Goal: Task Accomplishment & Management: Use online tool/utility

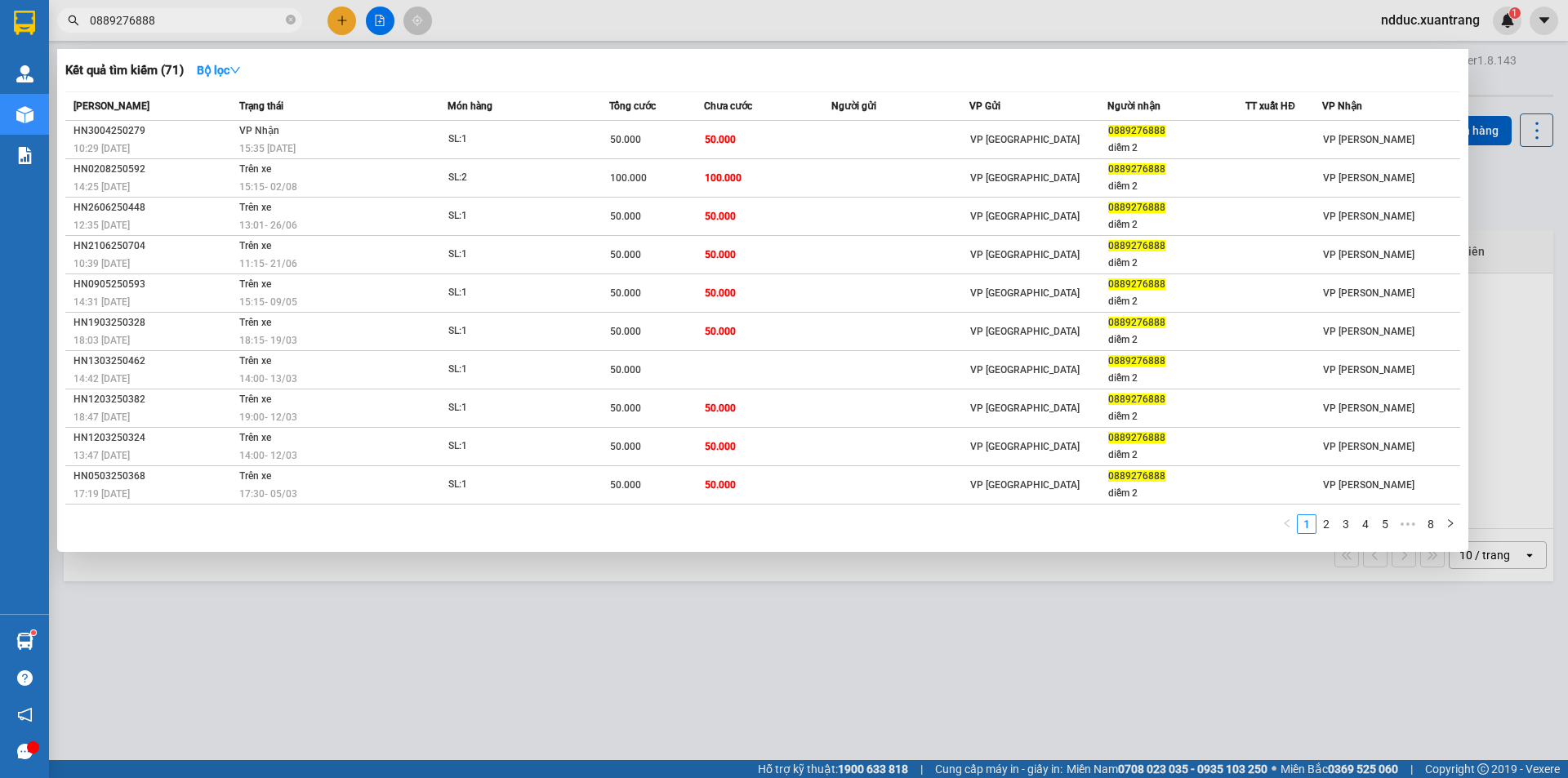
click at [177, 18] on input "0889276888" at bounding box center [186, 20] width 192 height 18
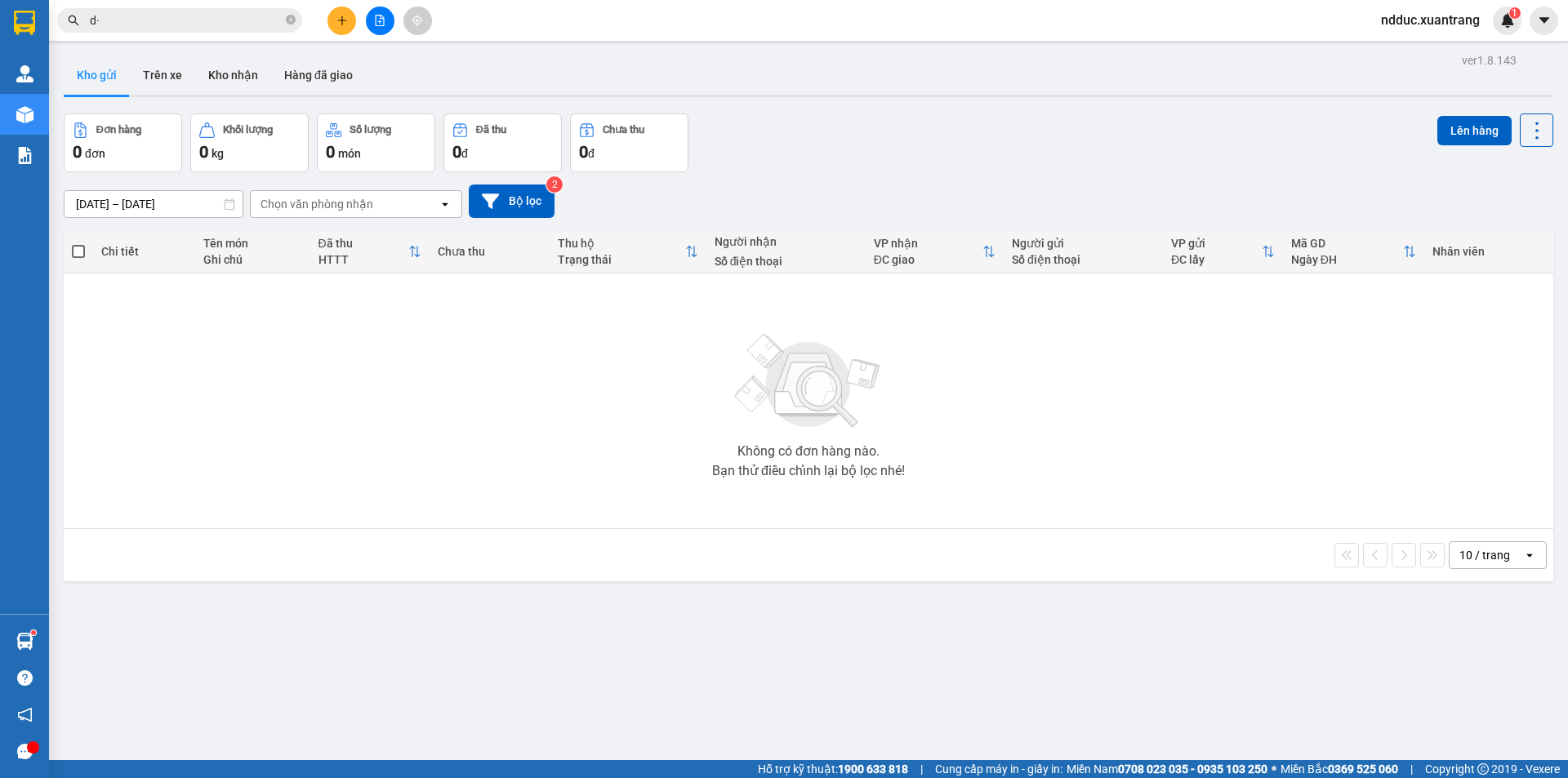
type input "d"
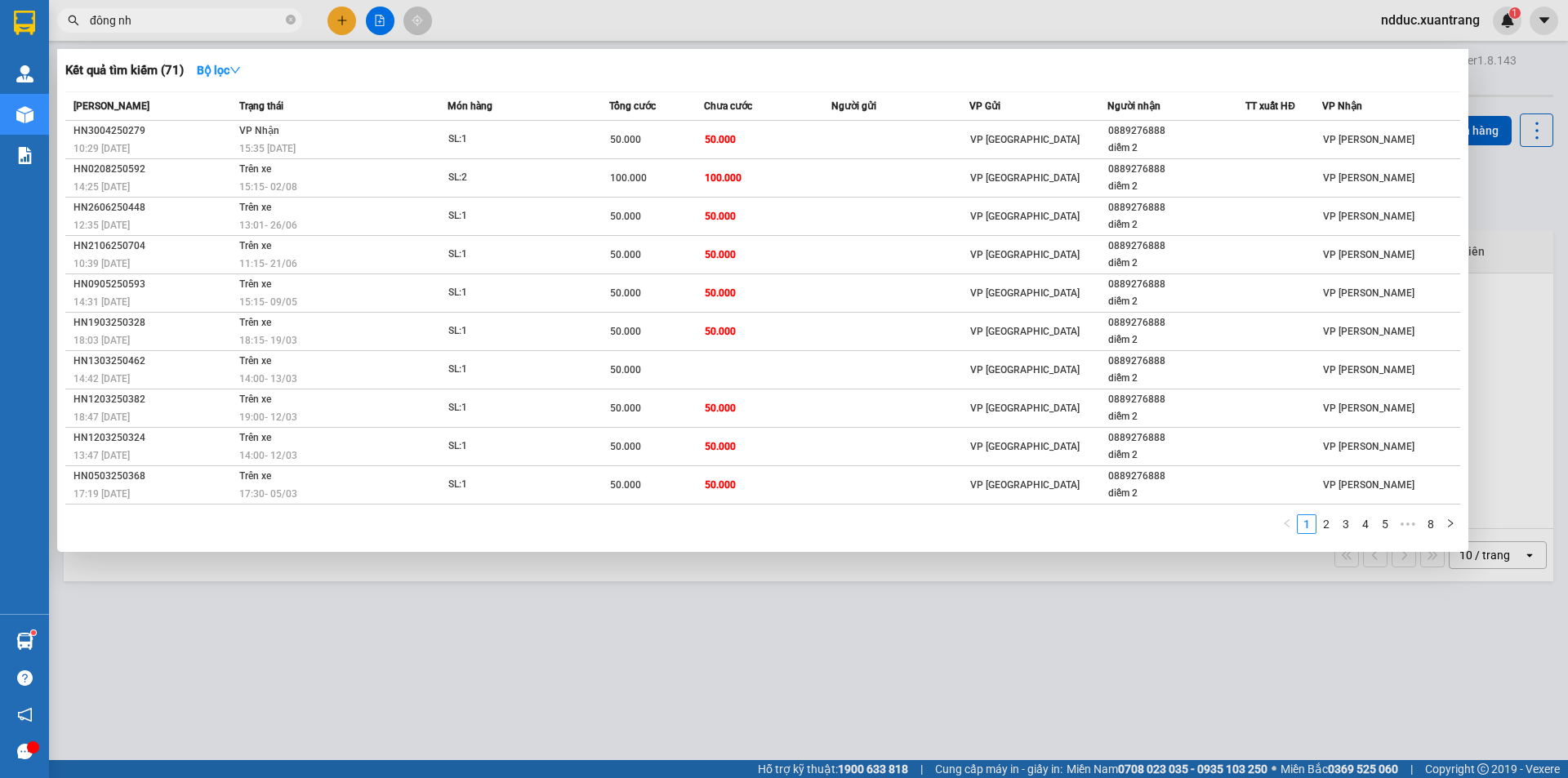
type input "đông nhi"
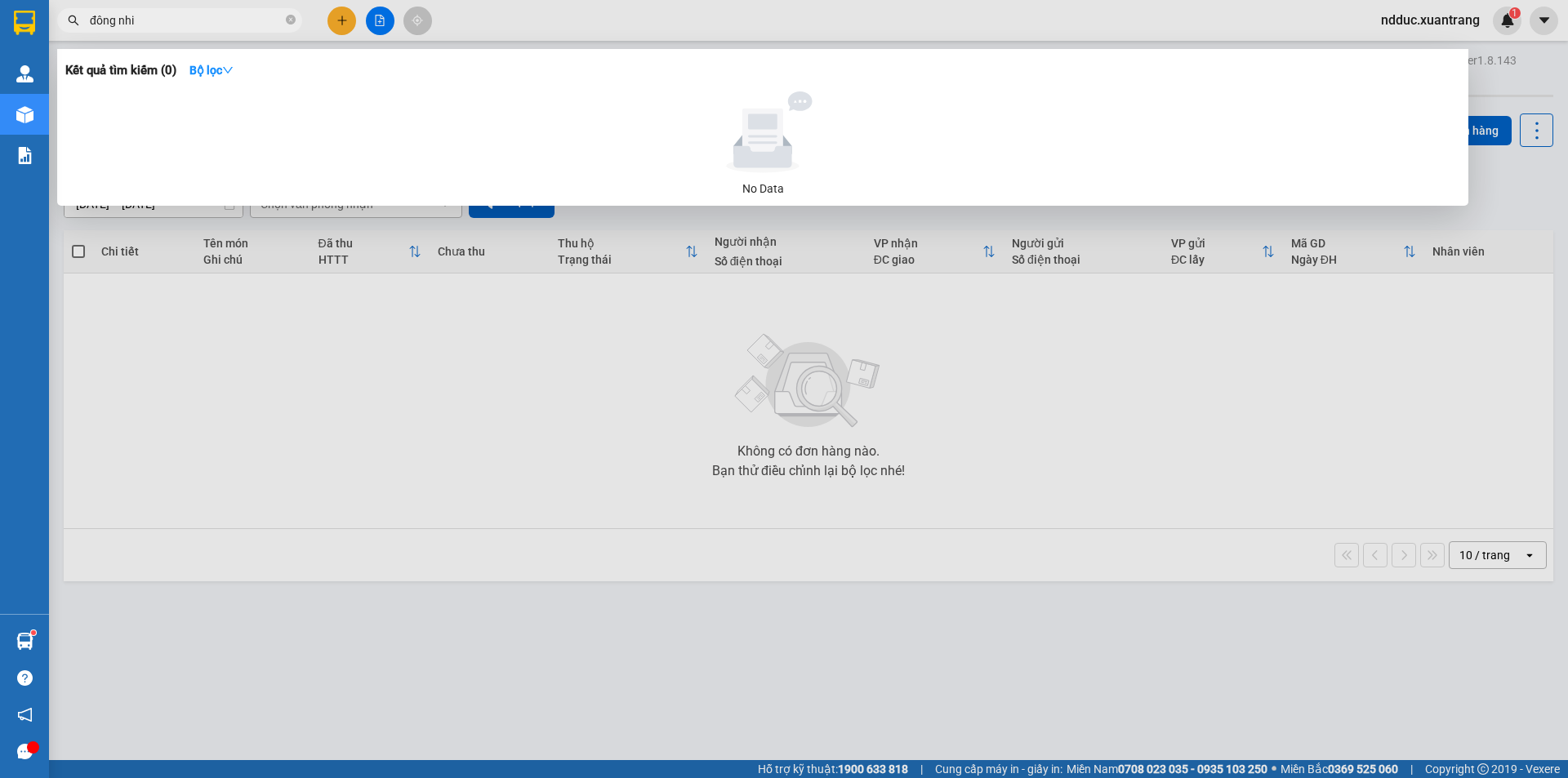
click at [196, 24] on input "đông nhi" at bounding box center [186, 20] width 192 height 18
click at [200, 25] on input "đông nhi" at bounding box center [186, 20] width 192 height 18
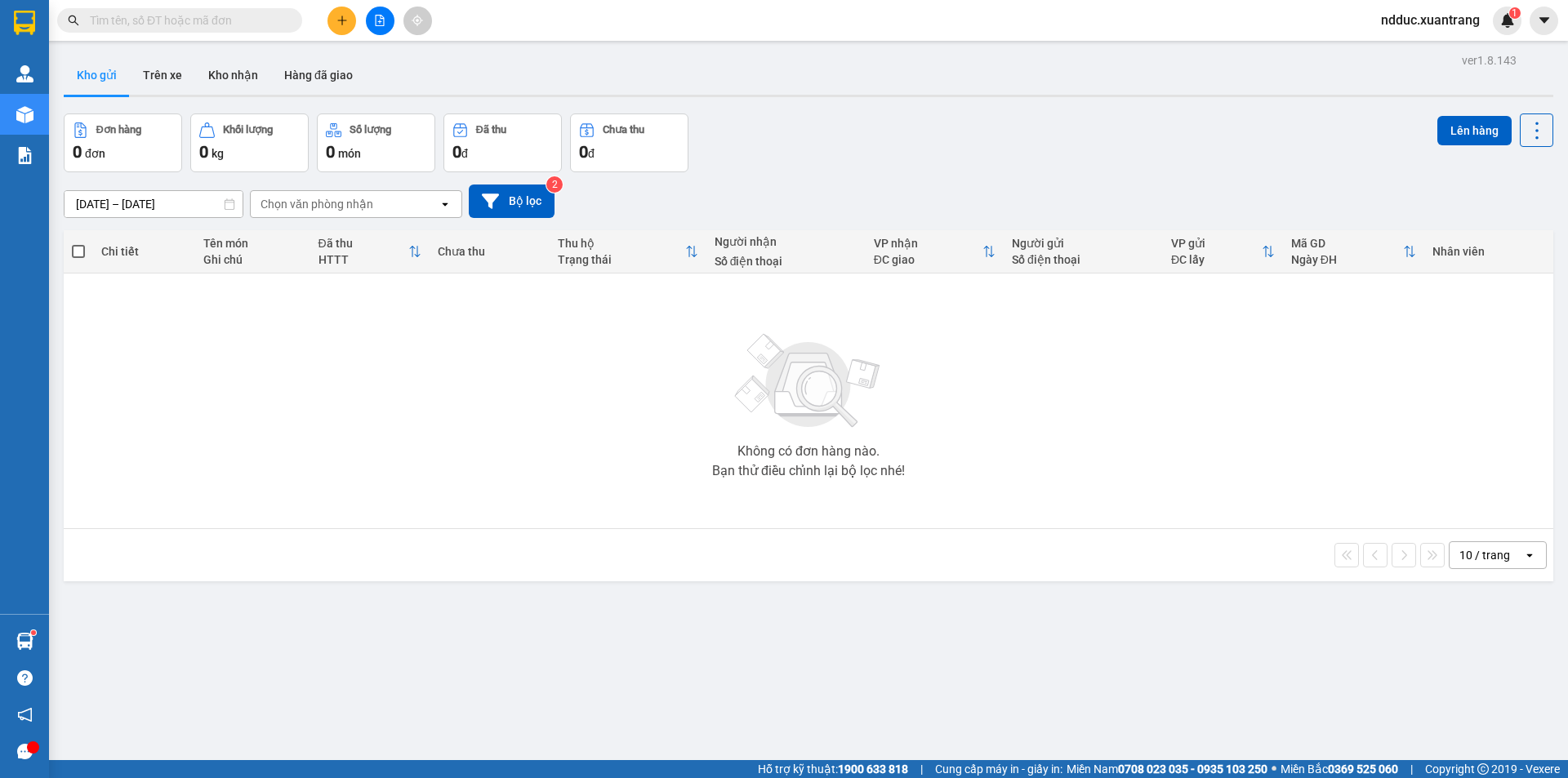
click at [162, 19] on input "text" at bounding box center [186, 20] width 192 height 18
click at [174, 20] on input "text" at bounding box center [186, 20] width 192 height 18
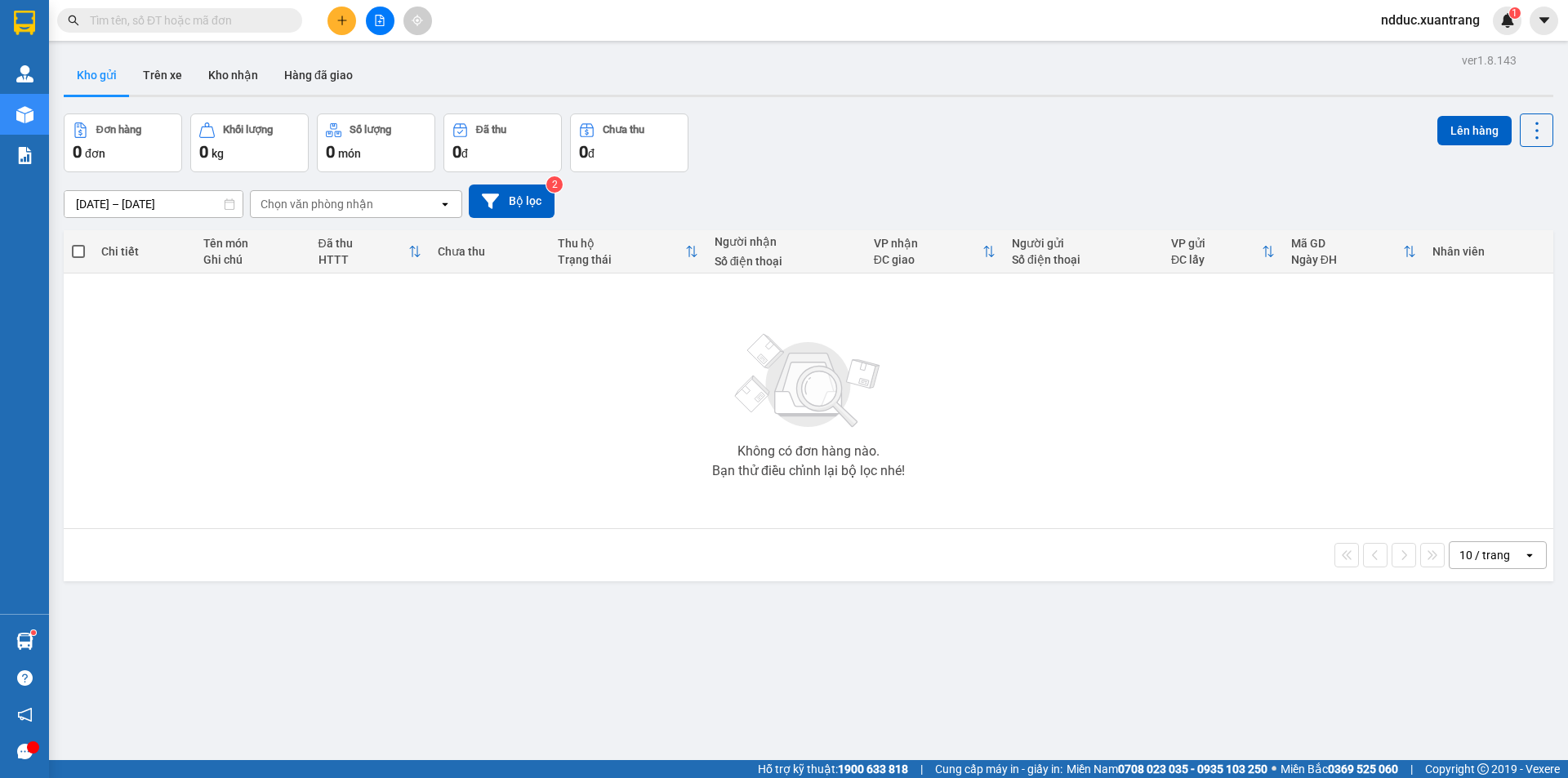
click at [174, 20] on input "text" at bounding box center [186, 20] width 192 height 18
click at [386, 19] on button at bounding box center [380, 21] width 29 height 29
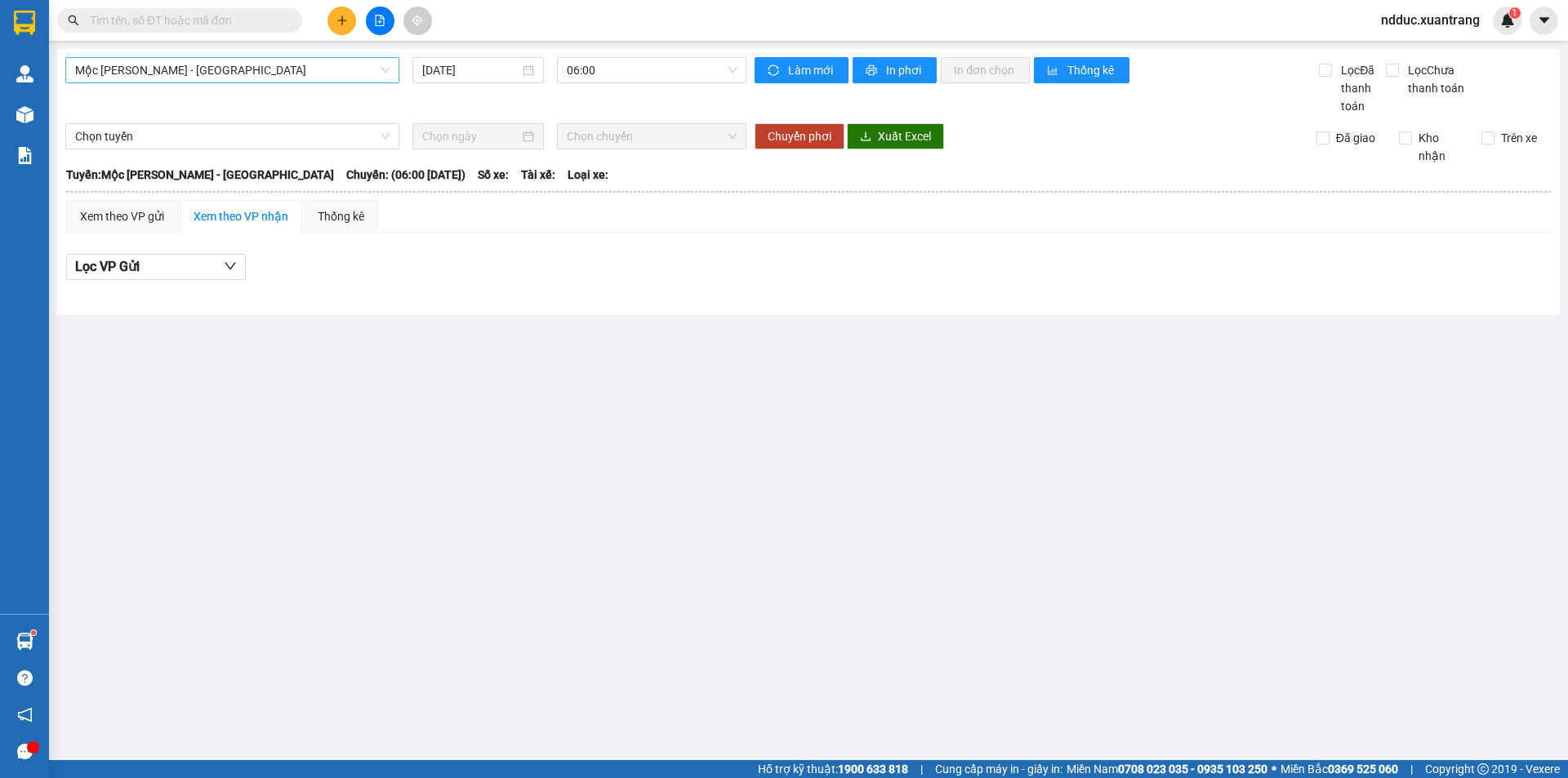
click at [116, 71] on span "Mộc [PERSON_NAME] - [GEOGRAPHIC_DATA]" at bounding box center [232, 69] width 315 height 24
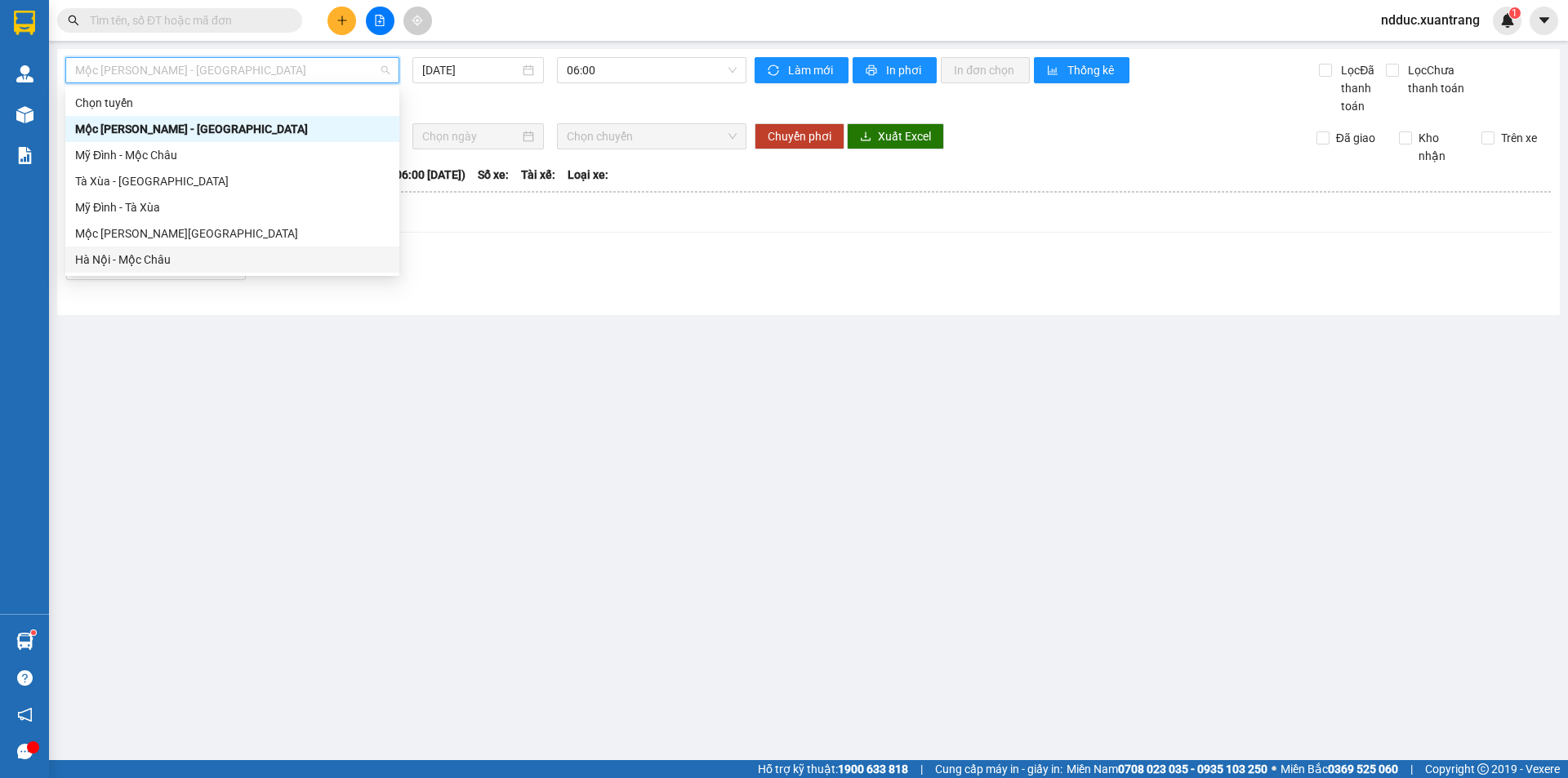
click at [103, 256] on div "Hà Nội - Mộc Châu" at bounding box center [232, 260] width 315 height 18
type input "[DATE]"
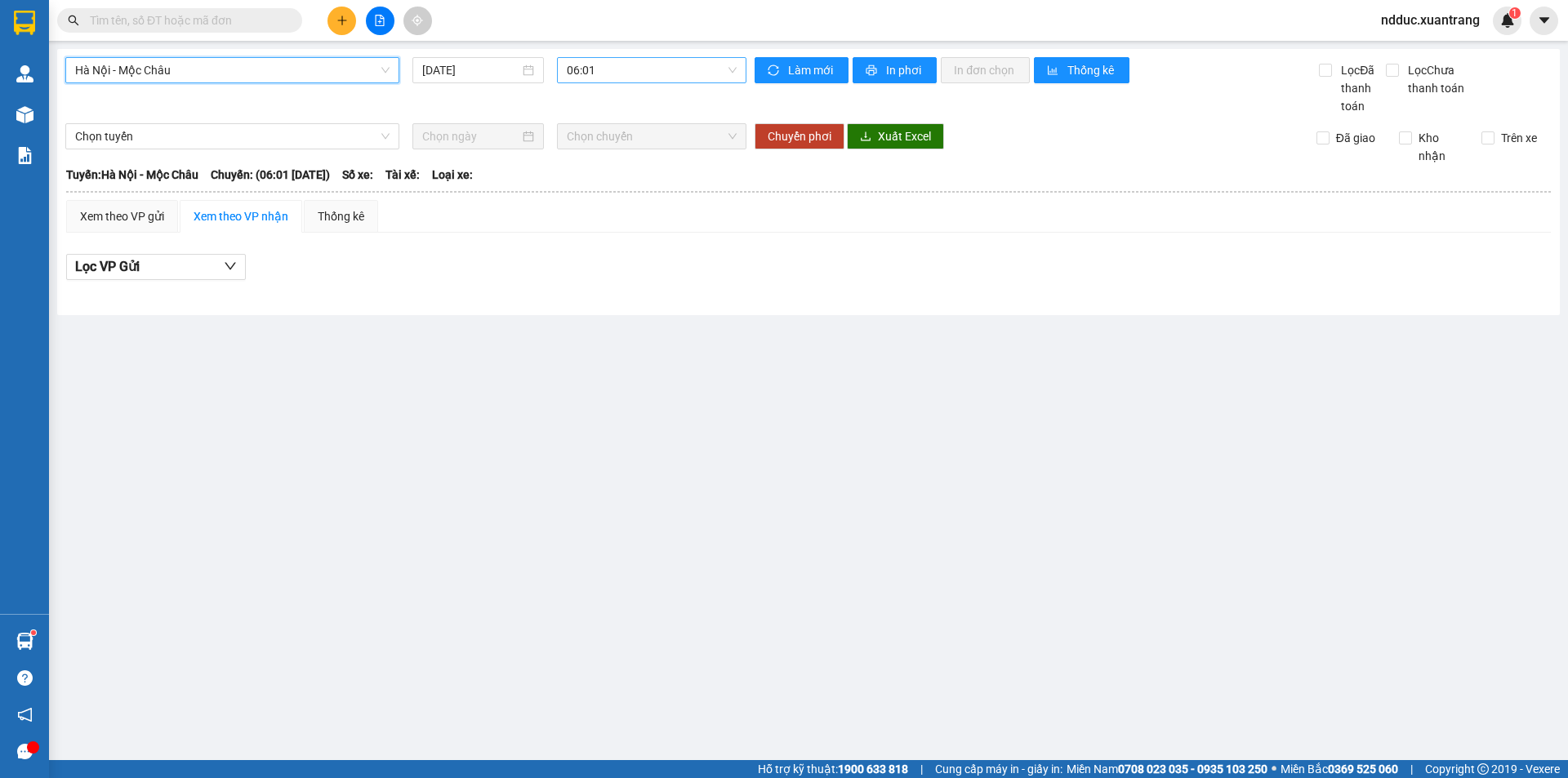
click at [612, 76] on span "06:01" at bounding box center [651, 69] width 170 height 24
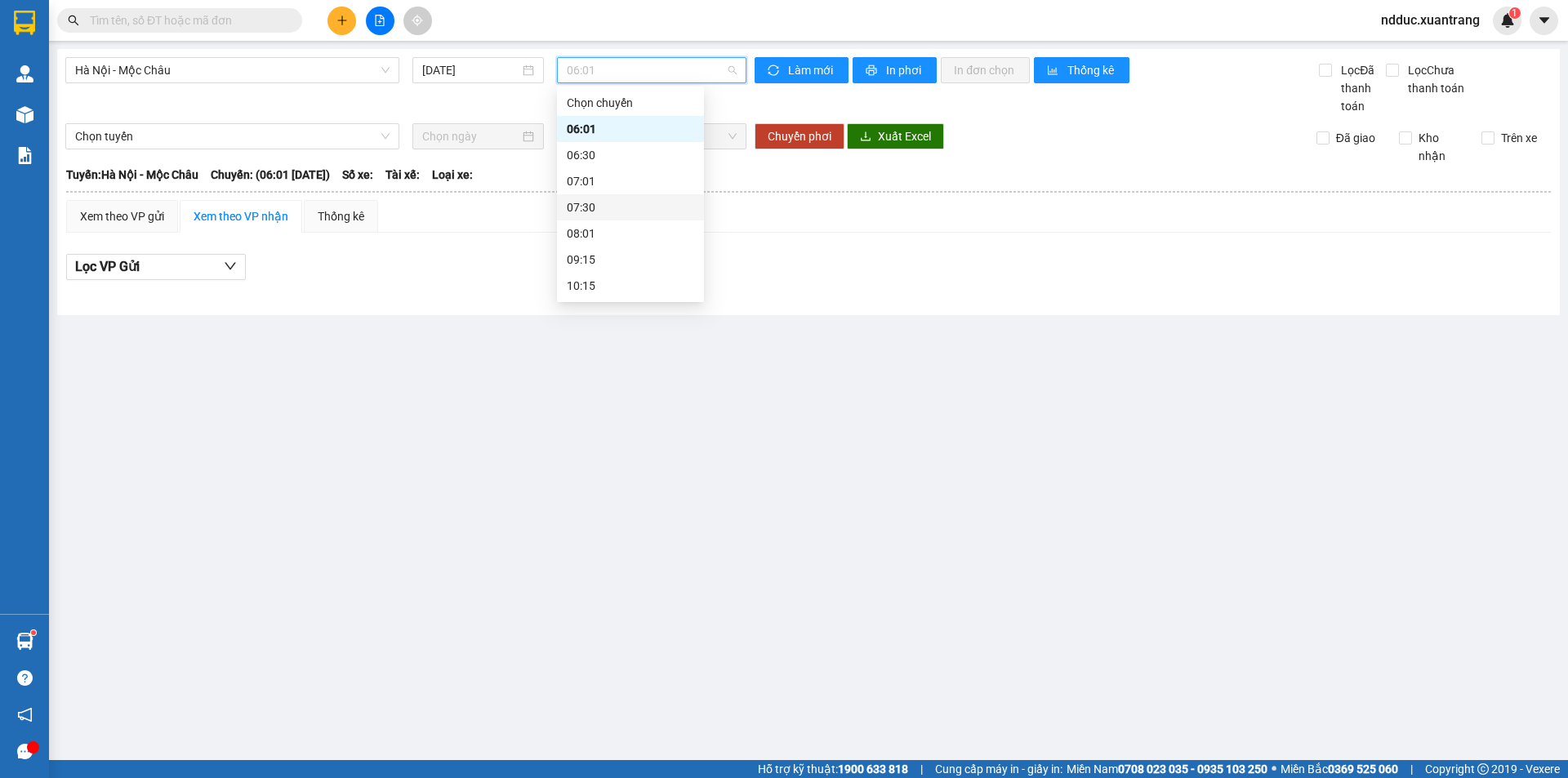
scroll to position [82, 0]
click at [586, 200] on div "10:15" at bounding box center [630, 204] width 127 height 18
click at [593, 75] on span "10:15" at bounding box center [651, 69] width 170 height 24
click at [591, 230] on div "11:15" at bounding box center [630, 230] width 127 height 18
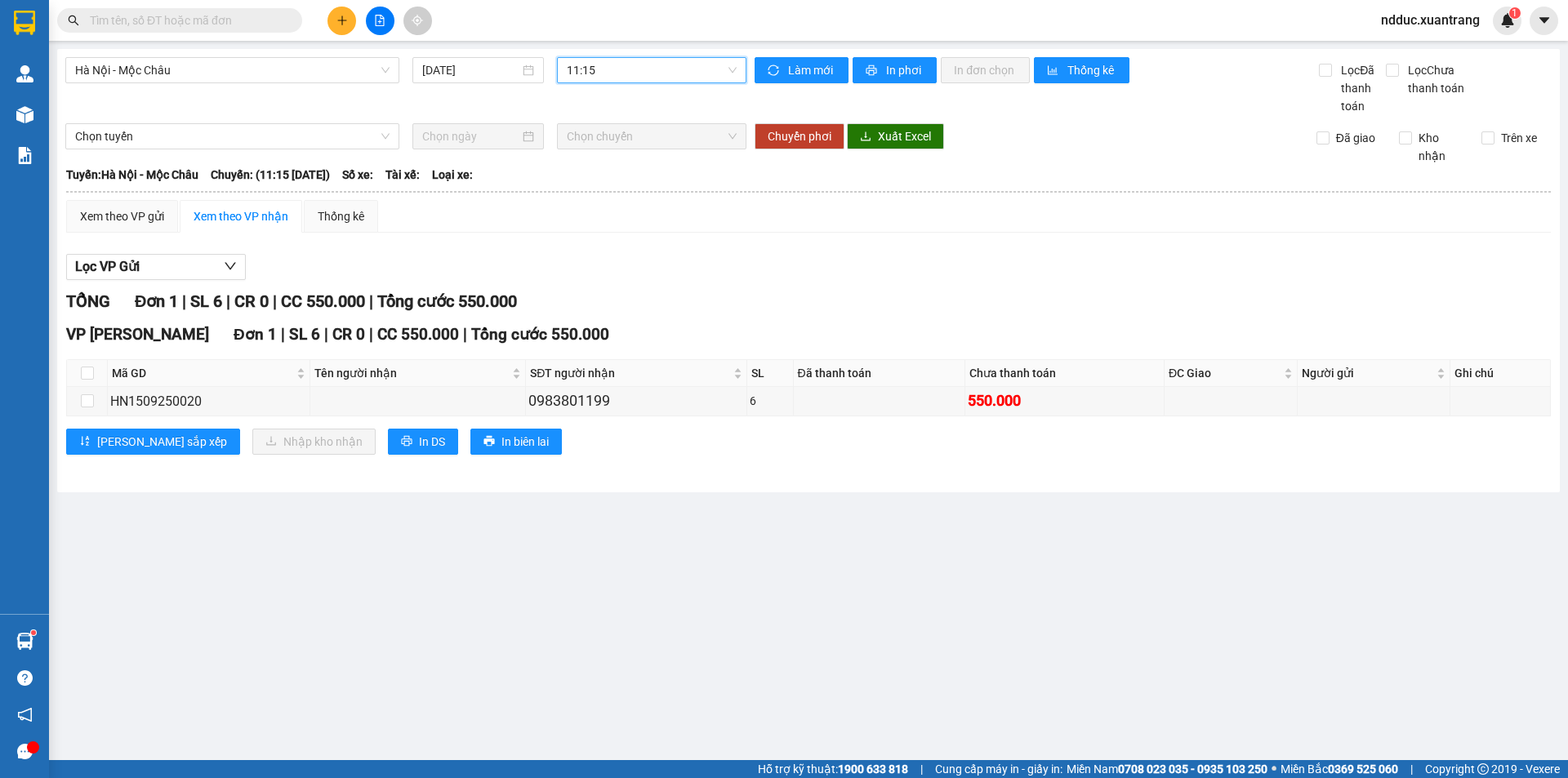
click at [611, 67] on span "11:15" at bounding box center [651, 69] width 170 height 24
click at [589, 256] on div "11:45" at bounding box center [630, 256] width 127 height 18
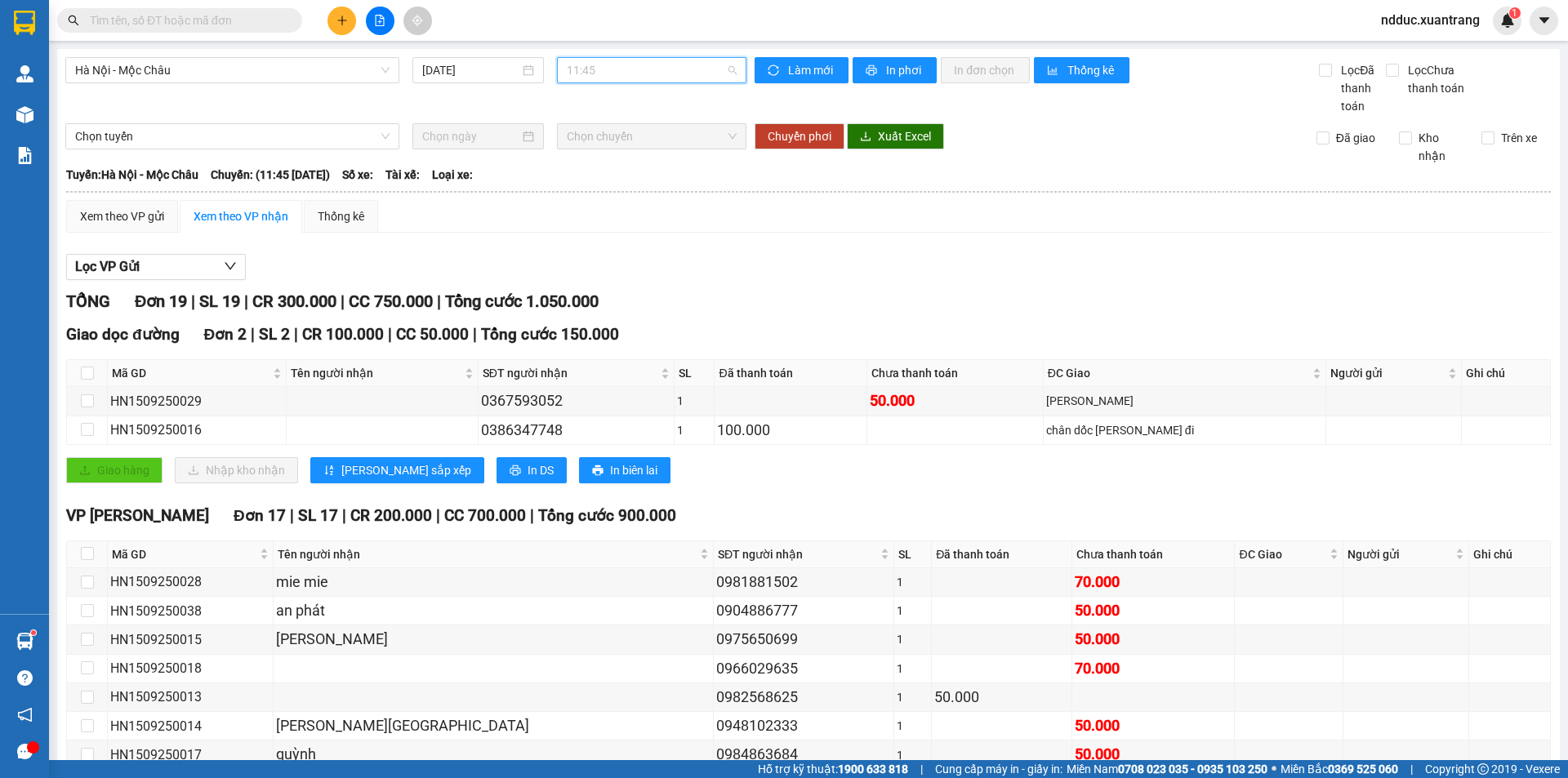
click at [626, 75] on span "11:45" at bounding box center [651, 69] width 170 height 24
click at [586, 279] on div "13:01" at bounding box center [626, 282] width 127 height 18
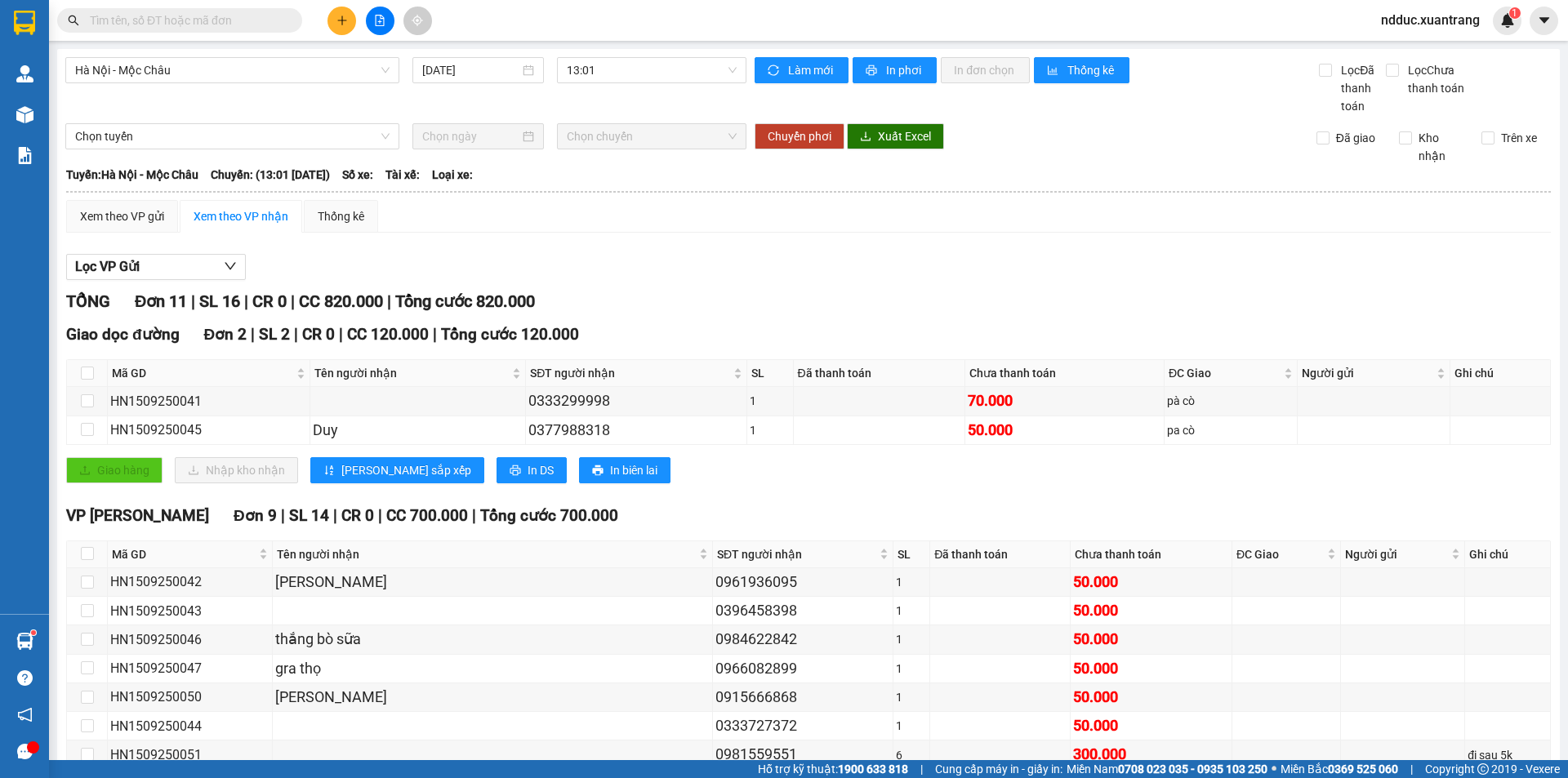
click at [219, 19] on input "text" at bounding box center [186, 20] width 192 height 18
click at [217, 19] on input "text" at bounding box center [186, 20] width 192 height 18
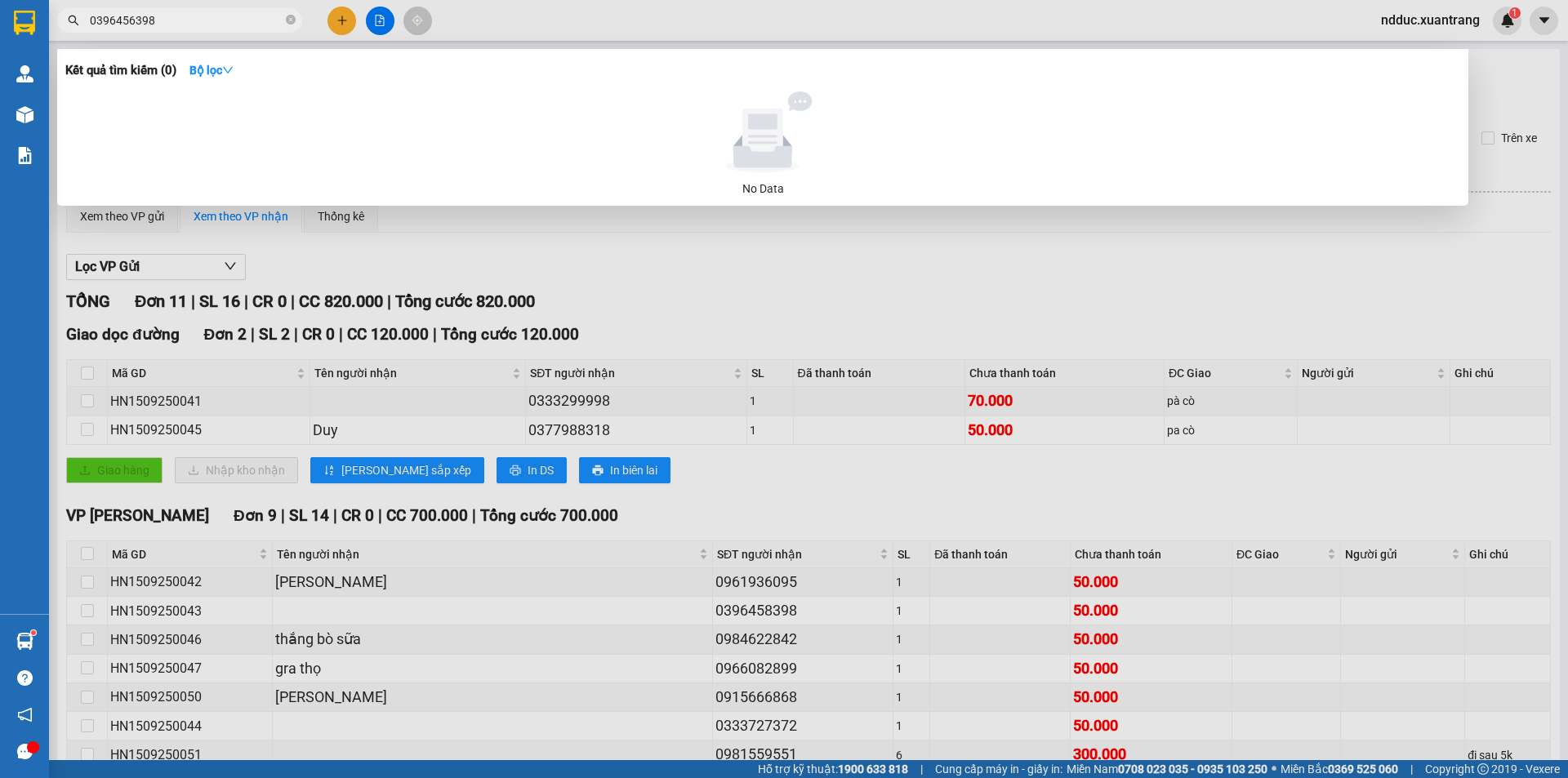
click at [171, 13] on input "0396456398" at bounding box center [186, 20] width 192 height 18
type input "0396456398"
click at [223, 67] on strong "Bộ lọc" at bounding box center [212, 70] width 44 height 13
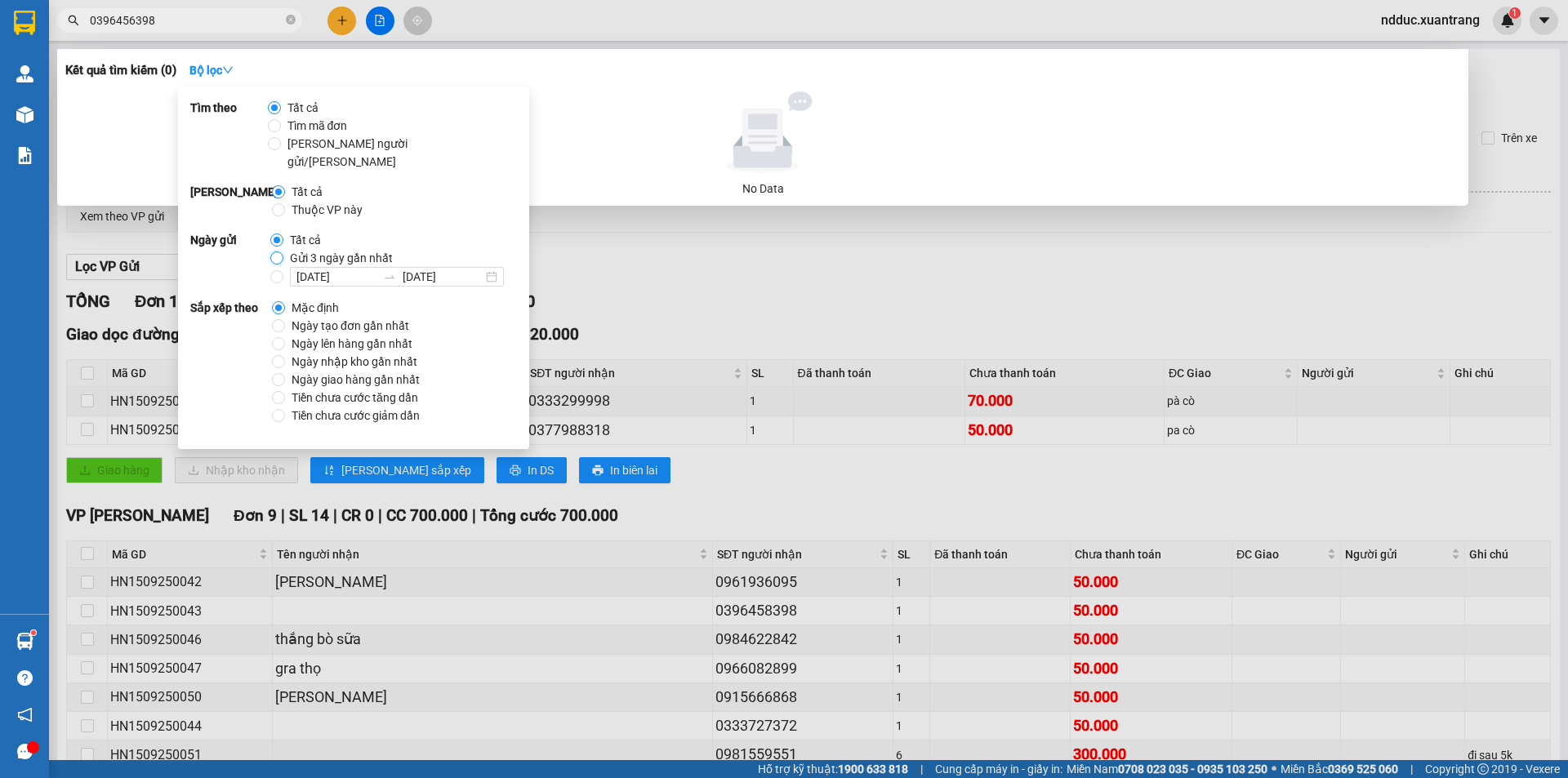
click at [273, 251] on input "Gửi 3 ngày gần nhất" at bounding box center [277, 258] width 13 height 13
radio input "true"
click at [274, 234] on input "Tất cả" at bounding box center [277, 240] width 13 height 13
radio input "true"
radio input "false"
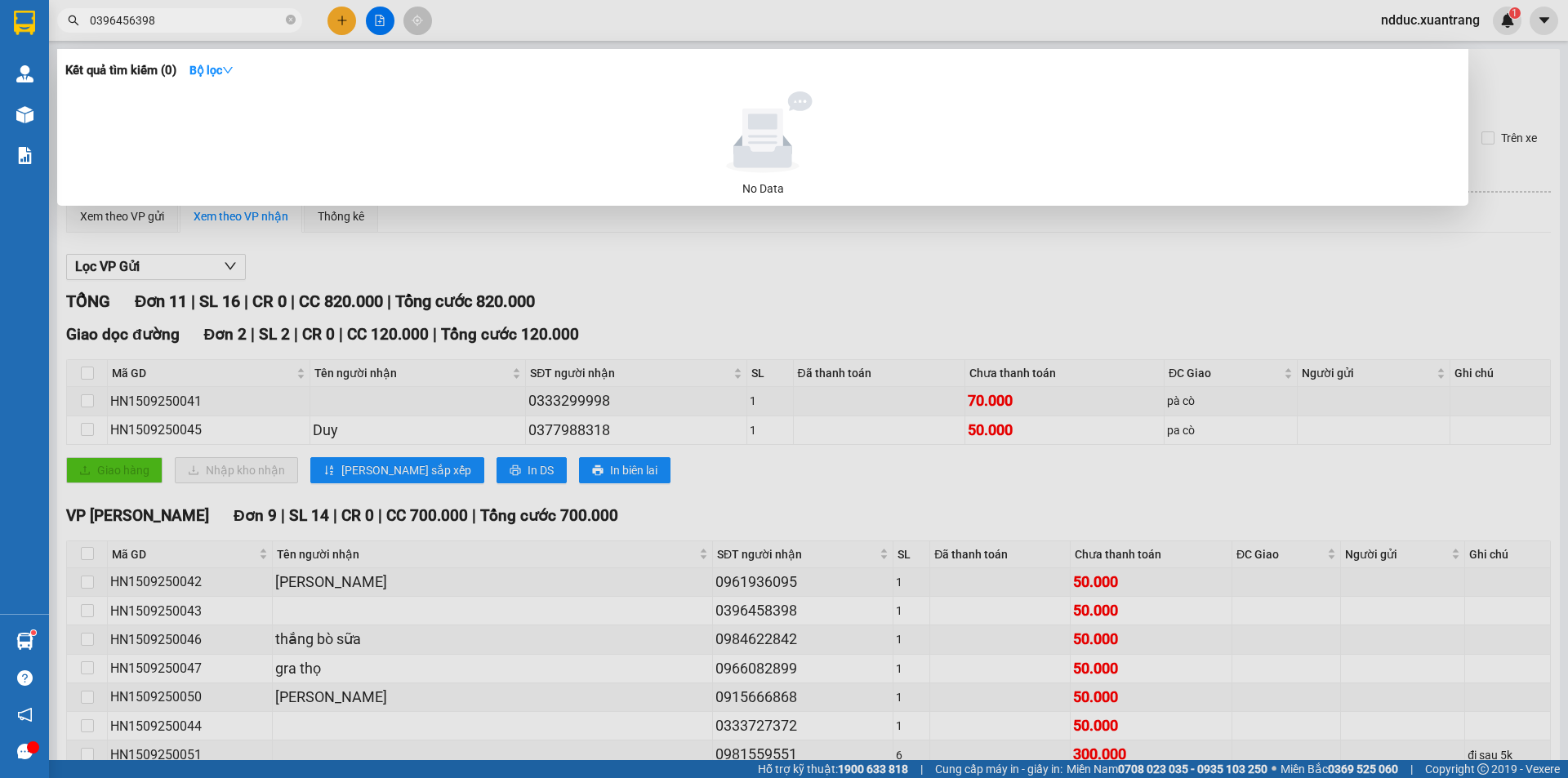
drag, startPoint x: 721, startPoint y: 91, endPoint x: 674, endPoint y: 89, distance: 47.0
click at [721, 89] on div "Kết quả tìm kiếm ( 0 ) Bộ lọc No Data" at bounding box center [762, 127] width 1411 height 157
click at [171, 16] on input "0396456398" at bounding box center [186, 20] width 192 height 18
drag, startPoint x: 116, startPoint y: 21, endPoint x: 139, endPoint y: 48, distance: 35.5
click at [117, 23] on input "0396456398" at bounding box center [186, 20] width 192 height 18
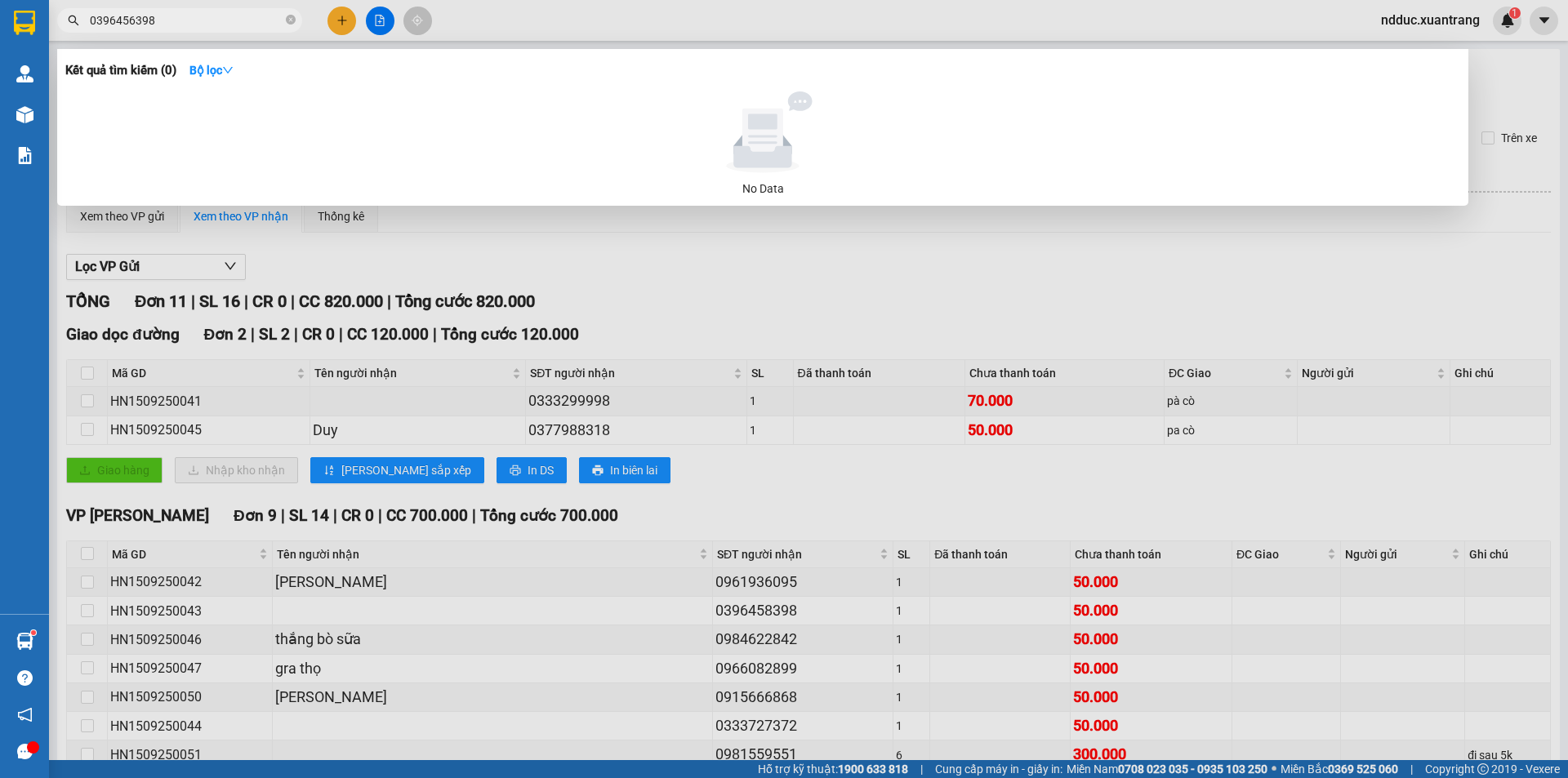
click at [115, 23] on input "0396456398" at bounding box center [186, 20] width 192 height 18
click at [133, 18] on input "0396456398" at bounding box center [186, 20] width 192 height 18
click at [158, 19] on input "0396456398" at bounding box center [186, 20] width 192 height 18
click at [244, 22] on input "0396456398" at bounding box center [186, 20] width 192 height 18
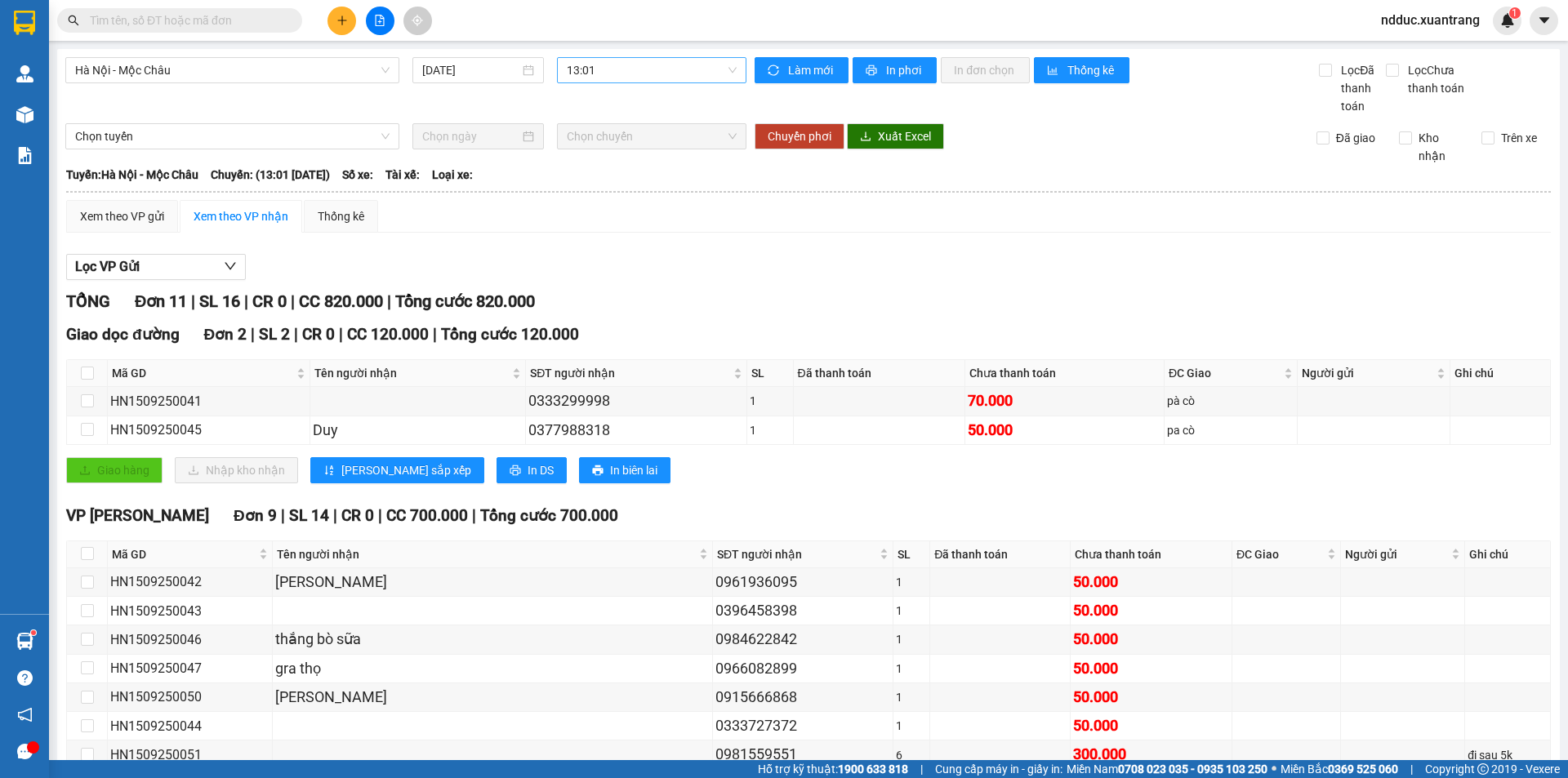
click at [586, 69] on span "13:01" at bounding box center [651, 69] width 170 height 24
click at [593, 246] on div "11:45" at bounding box center [626, 256] width 147 height 26
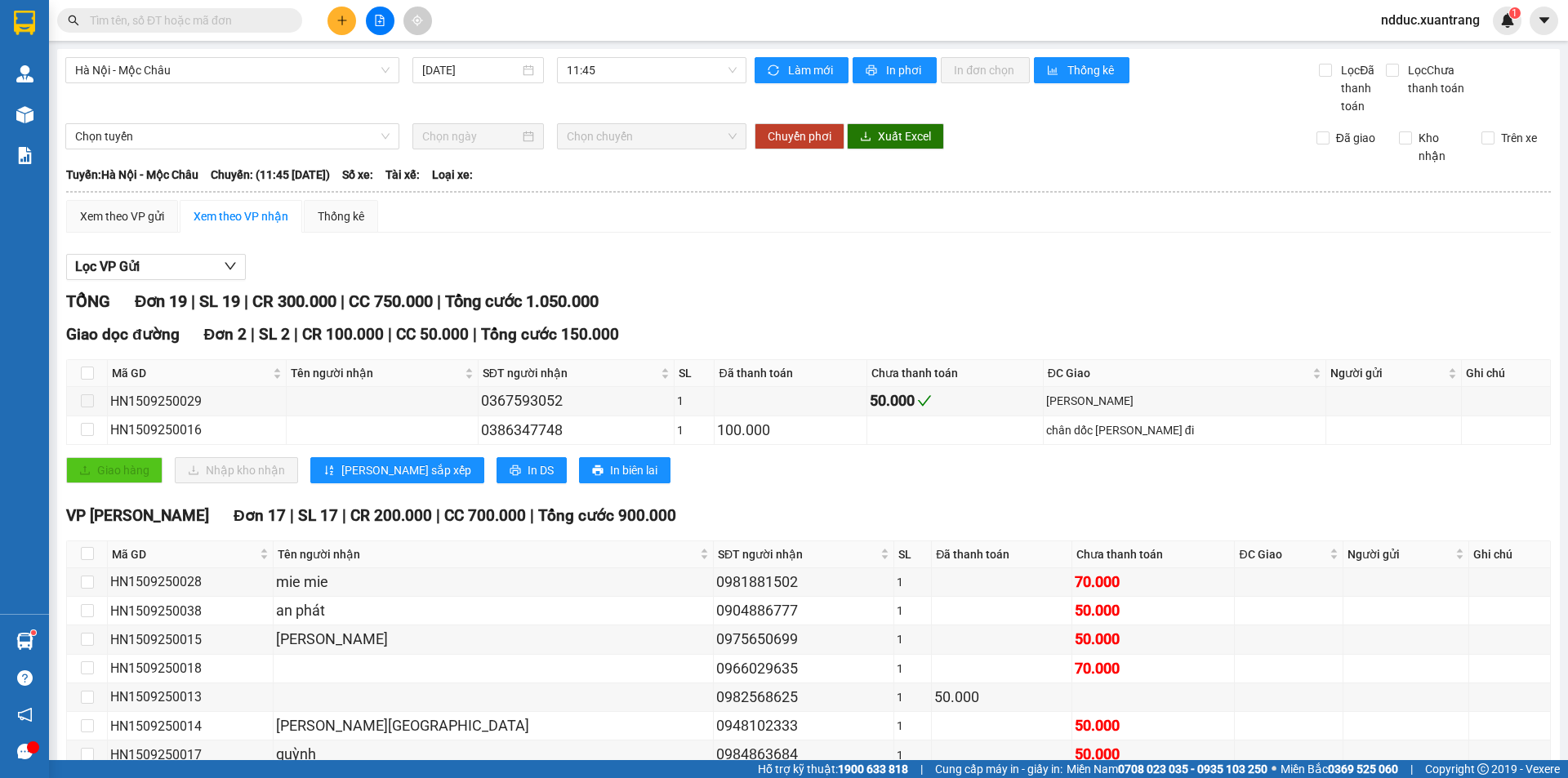
click at [203, 20] on input "text" at bounding box center [186, 20] width 192 height 18
click at [593, 62] on span "11:45" at bounding box center [651, 69] width 170 height 24
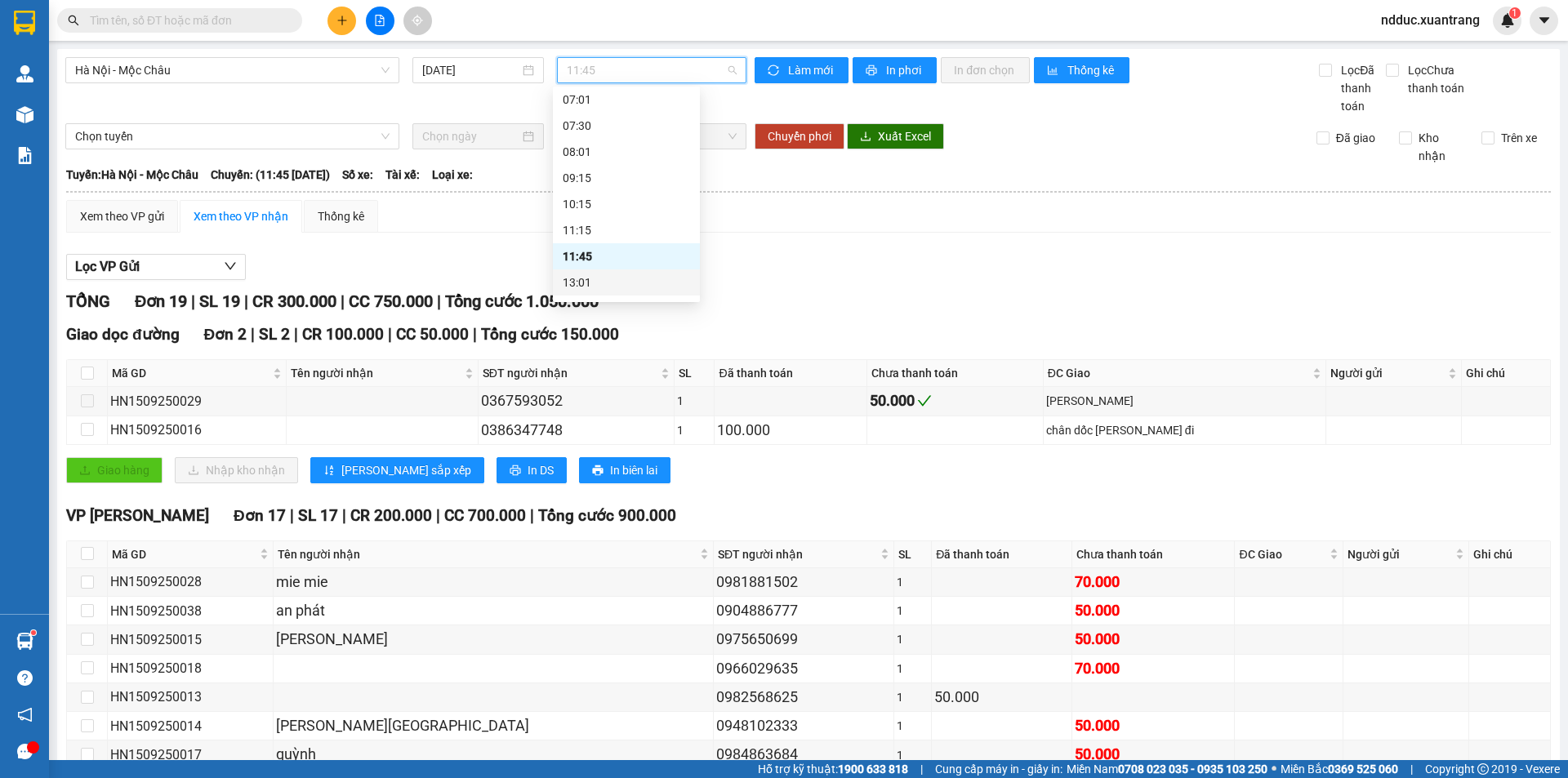
click at [594, 278] on div "13:01" at bounding box center [626, 282] width 127 height 18
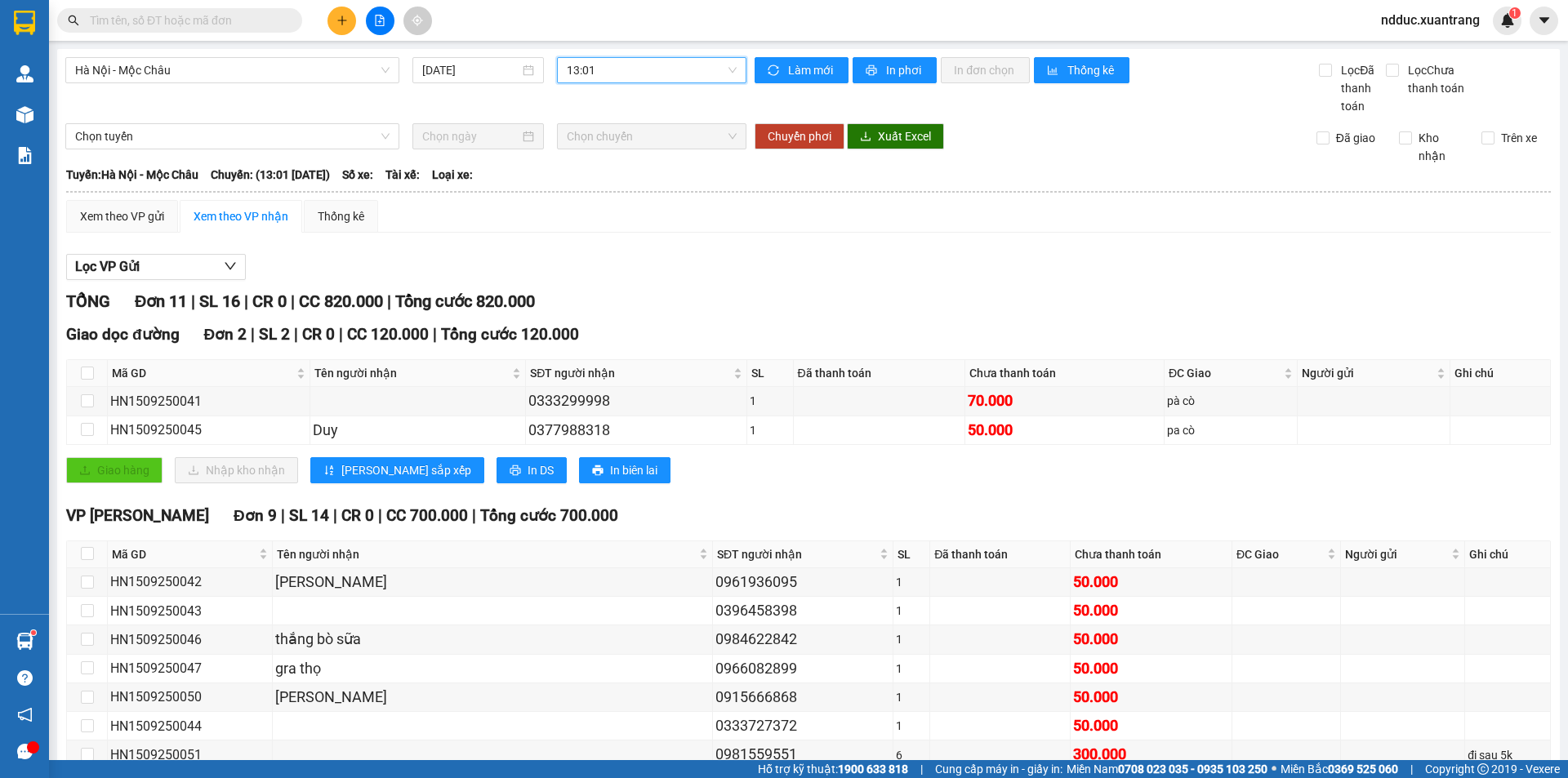
click at [605, 70] on span "13:01" at bounding box center [651, 69] width 170 height 24
click at [592, 225] on div "14:15" at bounding box center [626, 227] width 127 height 18
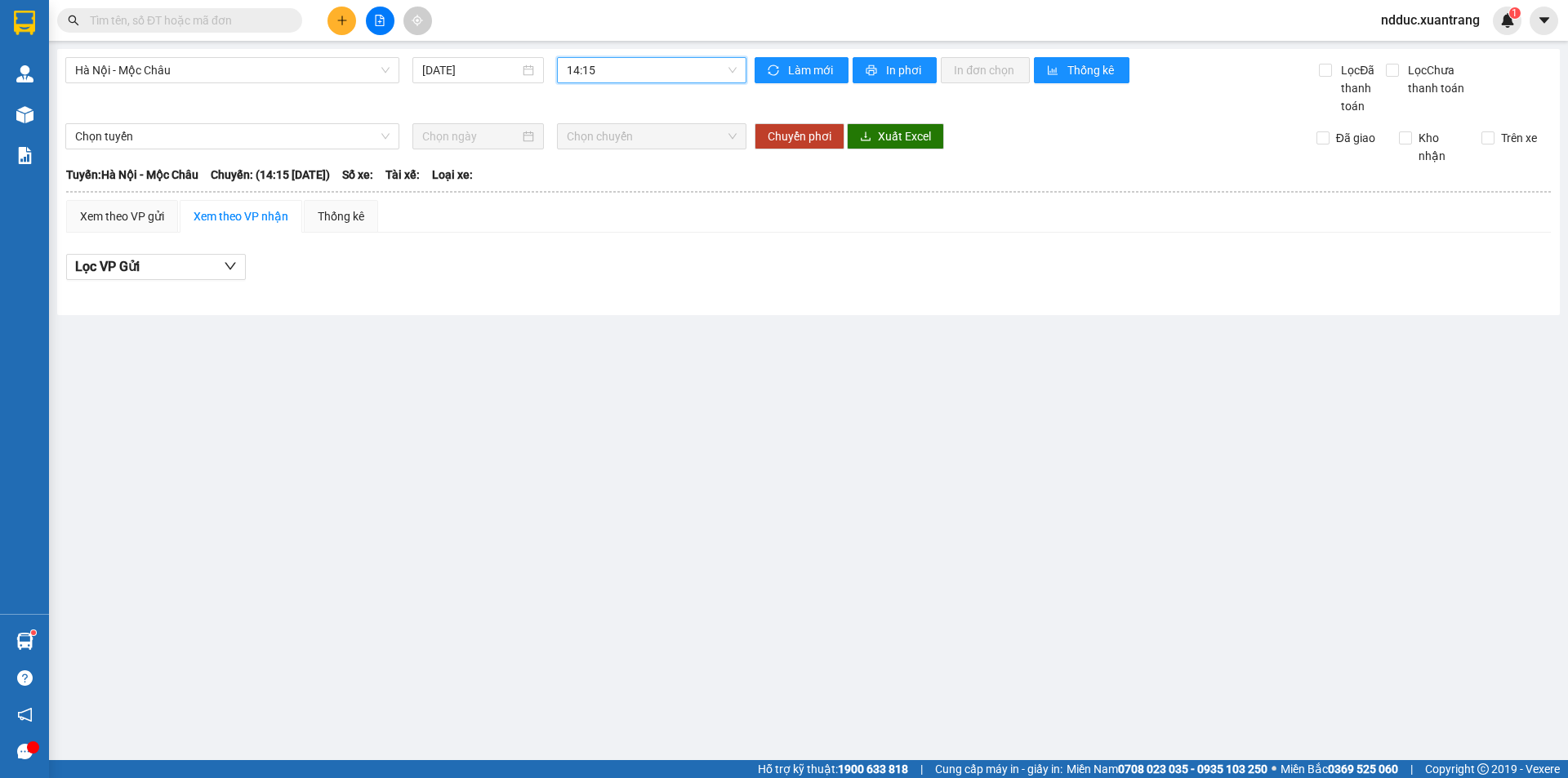
click at [606, 67] on span "14:15" at bounding box center [651, 69] width 170 height 24
click at [593, 249] on div "15:15" at bounding box center [630, 253] width 127 height 18
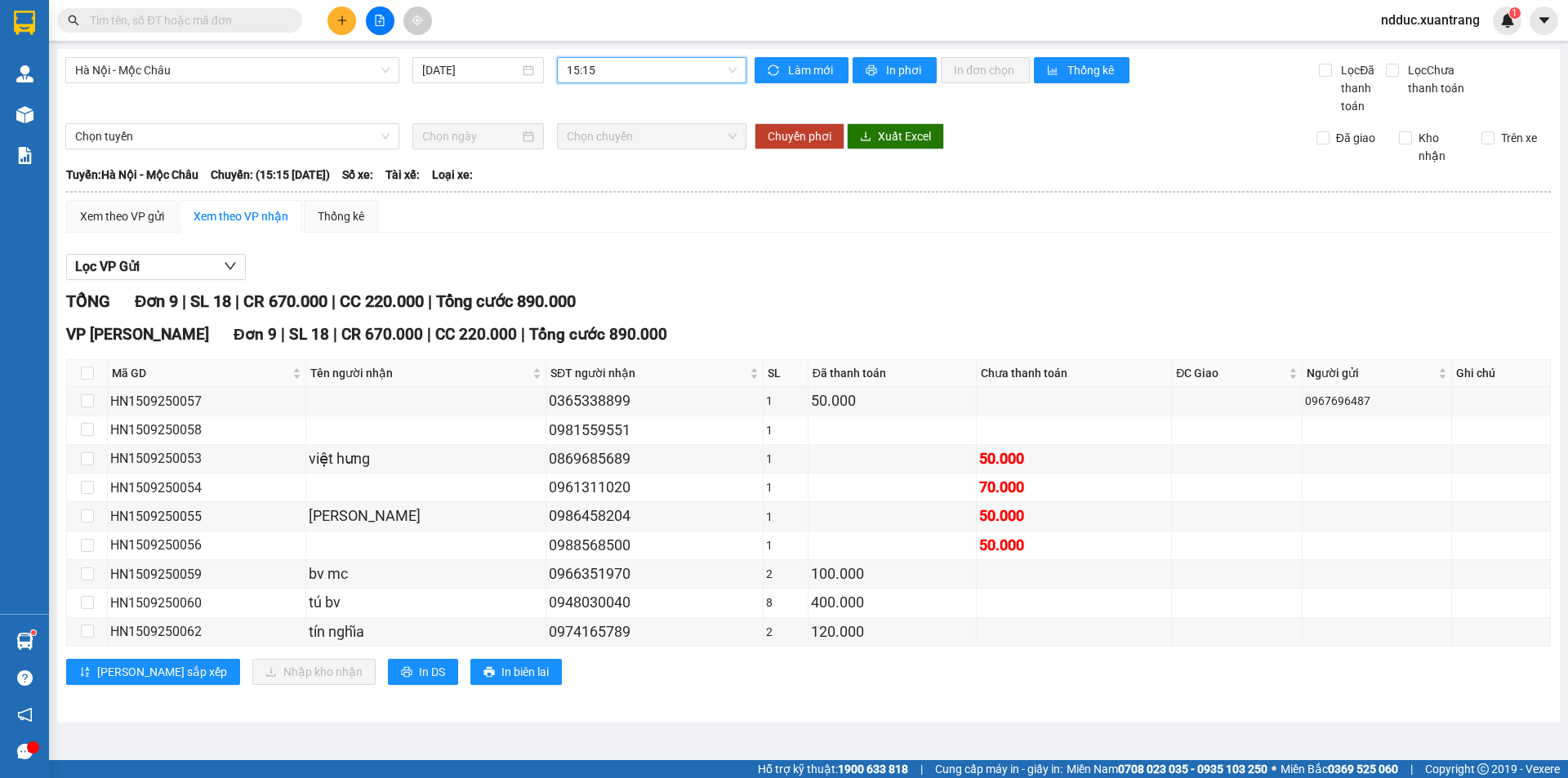
click at [608, 70] on span "15:15" at bounding box center [651, 69] width 170 height 24
click at [609, 70] on span "15:15" at bounding box center [651, 69] width 170 height 24
click at [612, 81] on span "15:15" at bounding box center [651, 69] width 170 height 24
click at [620, 274] on div "16:15" at bounding box center [630, 279] width 127 height 18
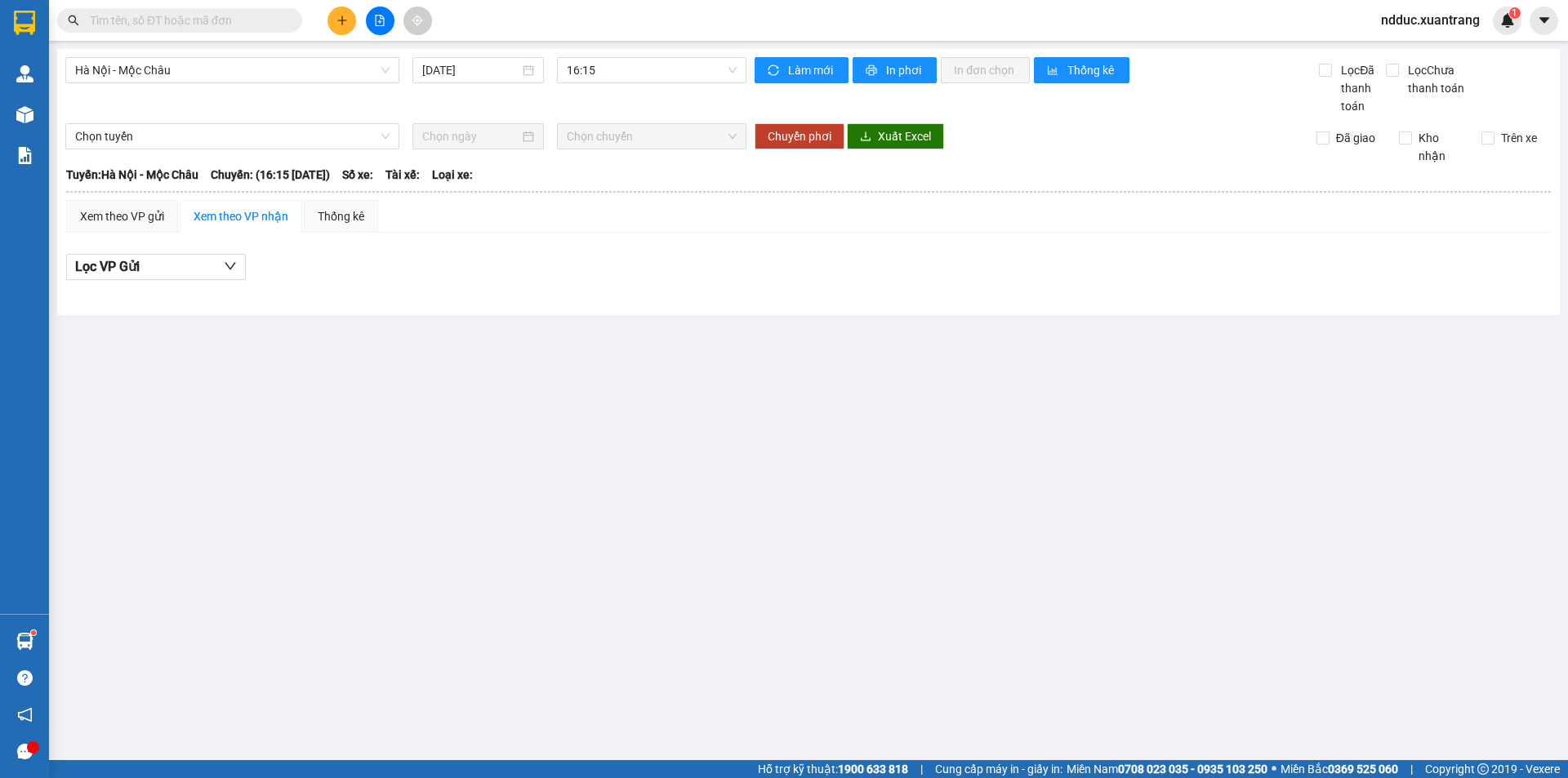
click at [182, 23] on input "text" at bounding box center [186, 20] width 192 height 18
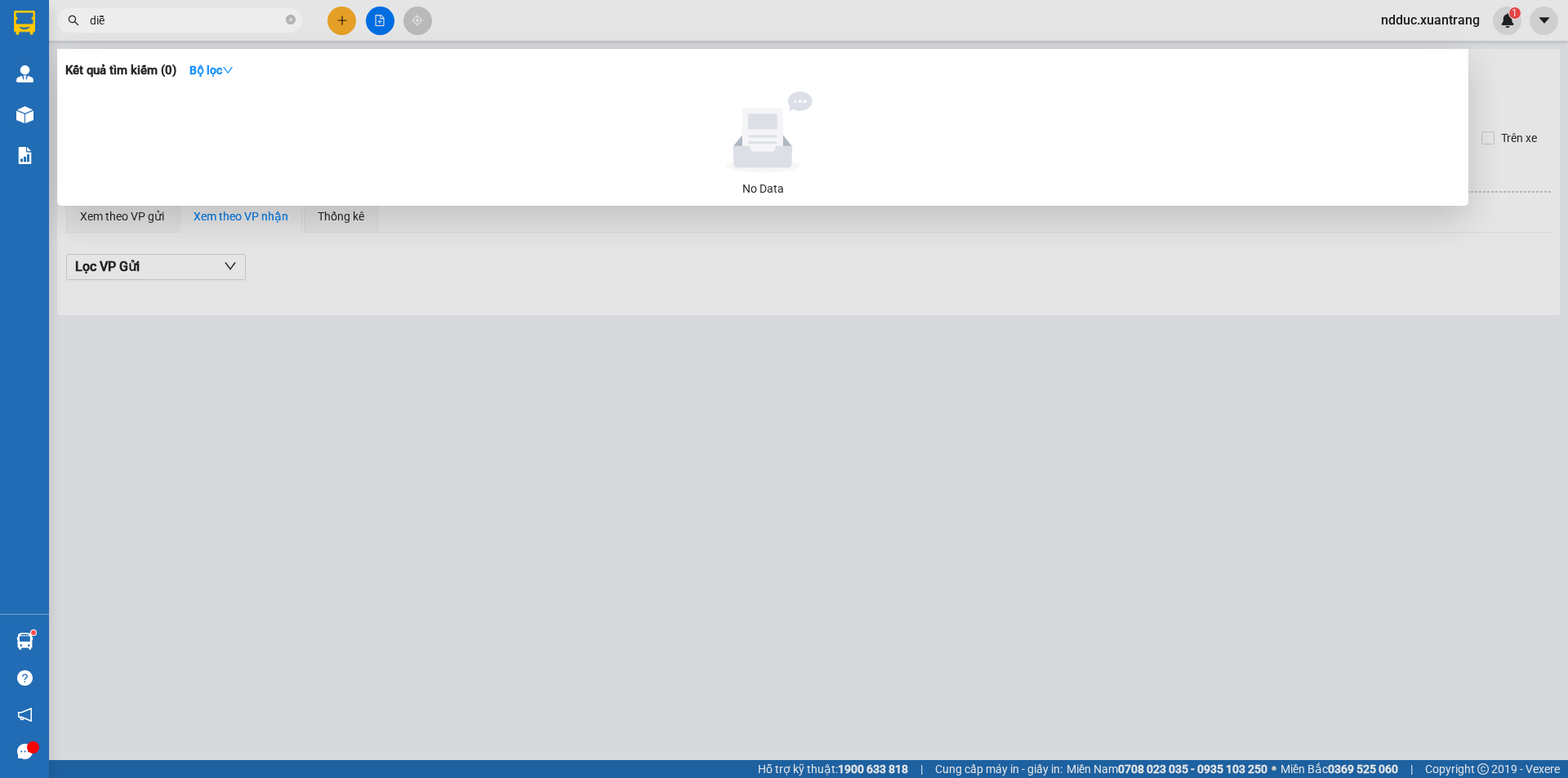
type input "diễm"
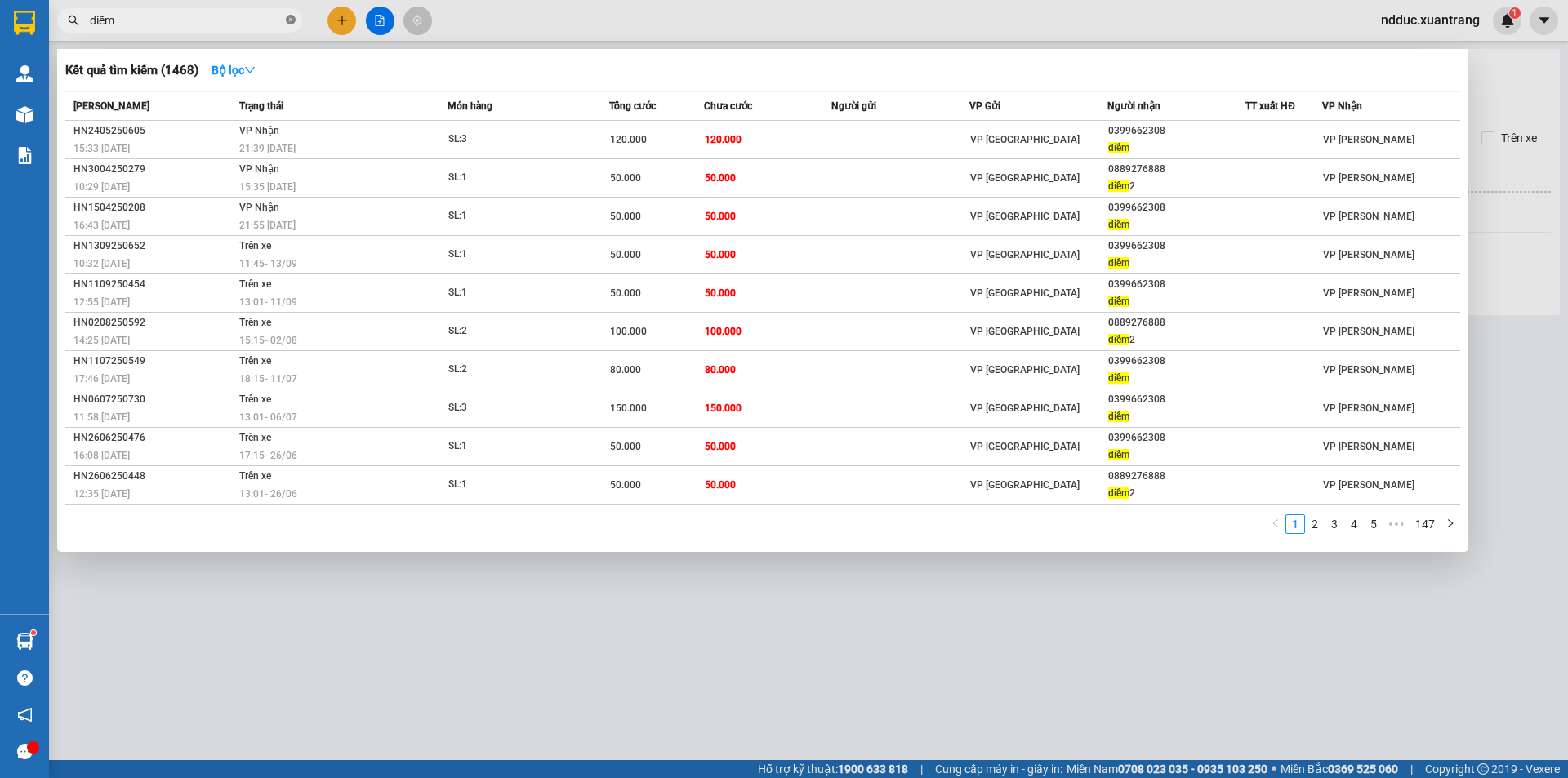
click at [290, 17] on icon "close-circle" at bounding box center [291, 19] width 10 height 10
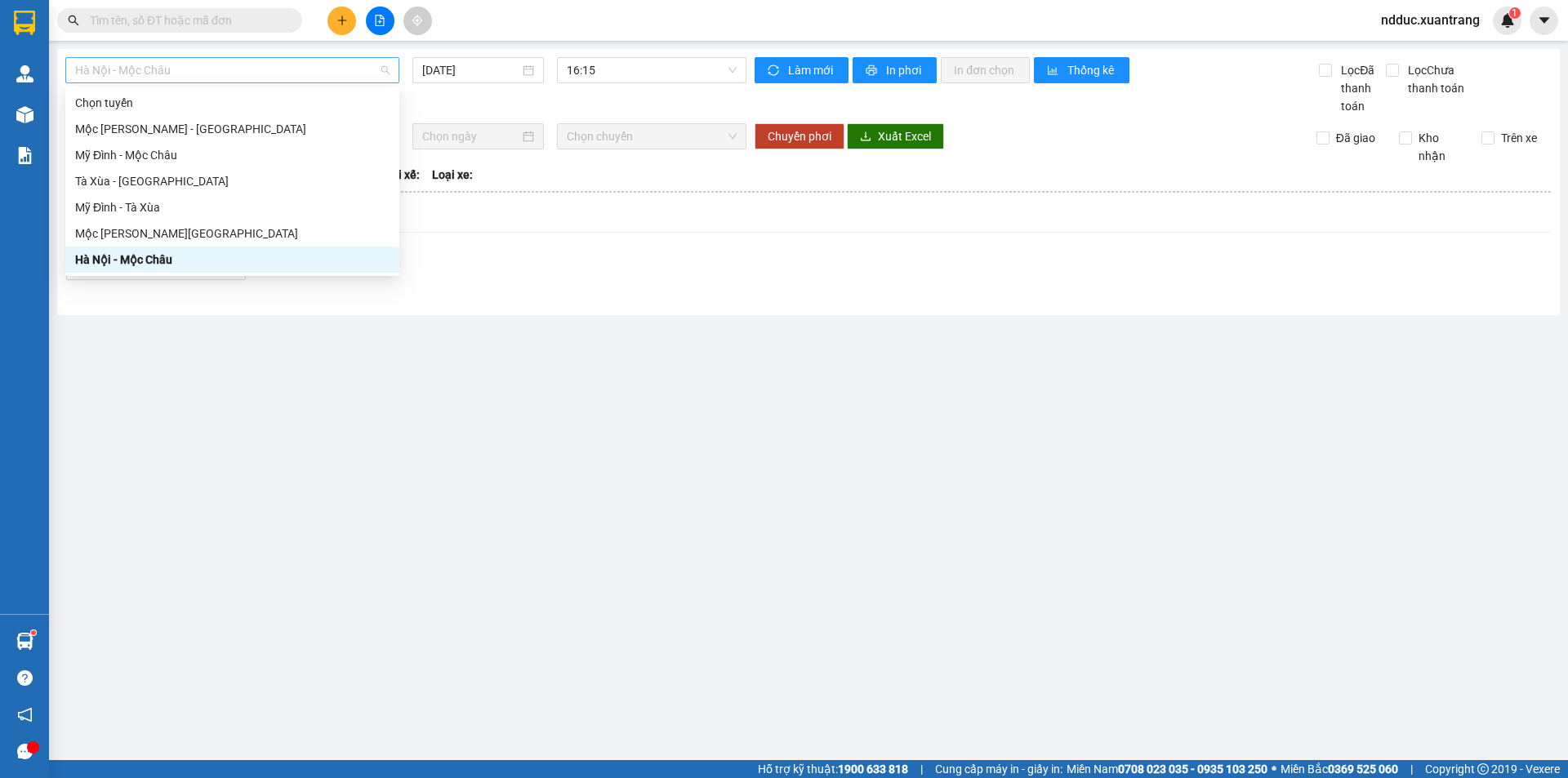
click at [140, 61] on span "Hà Nội - Mộc Châu" at bounding box center [232, 69] width 315 height 24
click at [114, 261] on div "Hà Nội - Mộc Châu" at bounding box center [232, 260] width 315 height 18
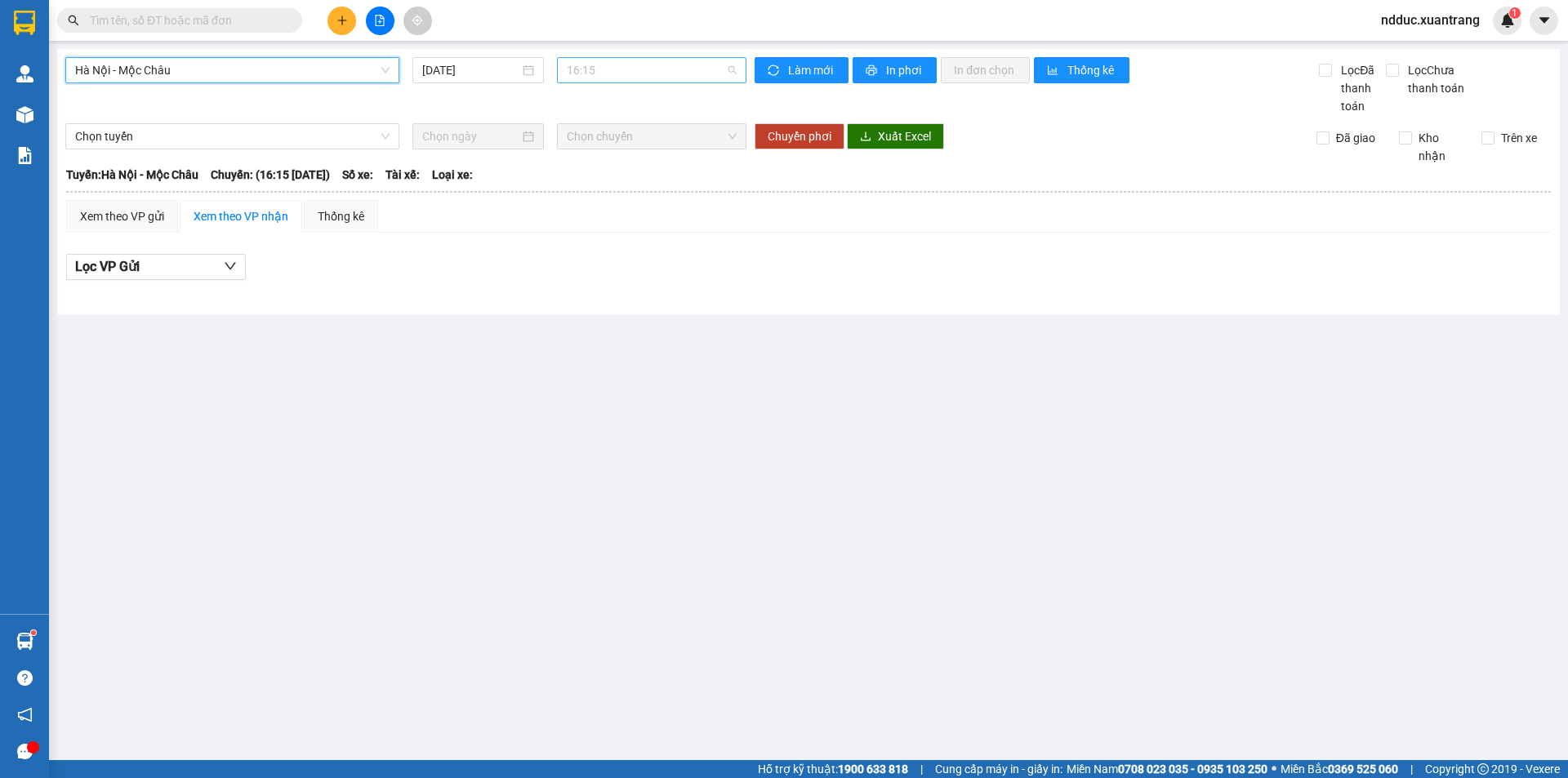
click at [597, 75] on span "16:15" at bounding box center [651, 69] width 170 height 24
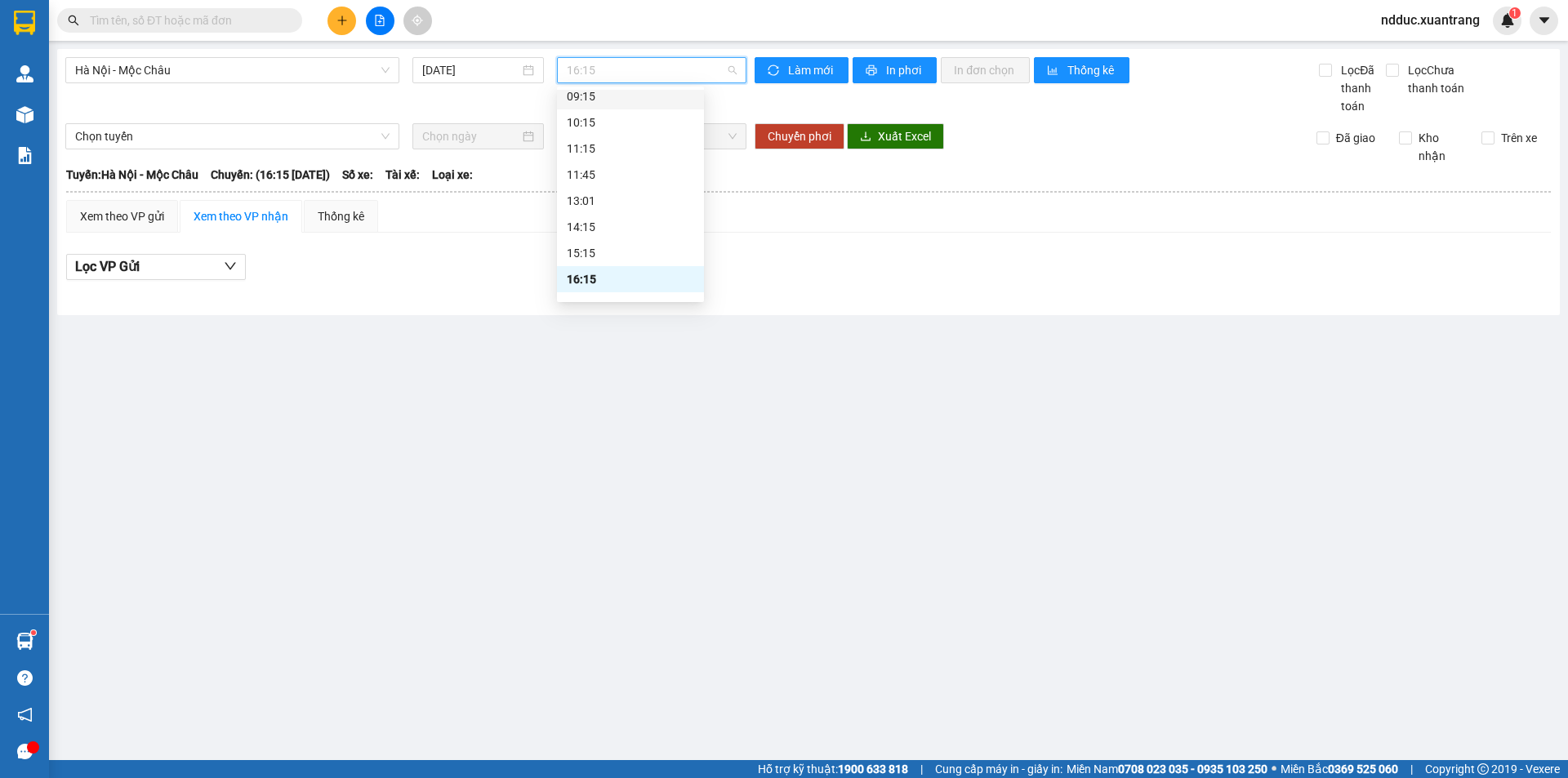
click at [609, 91] on div "09:15" at bounding box center [630, 96] width 127 height 18
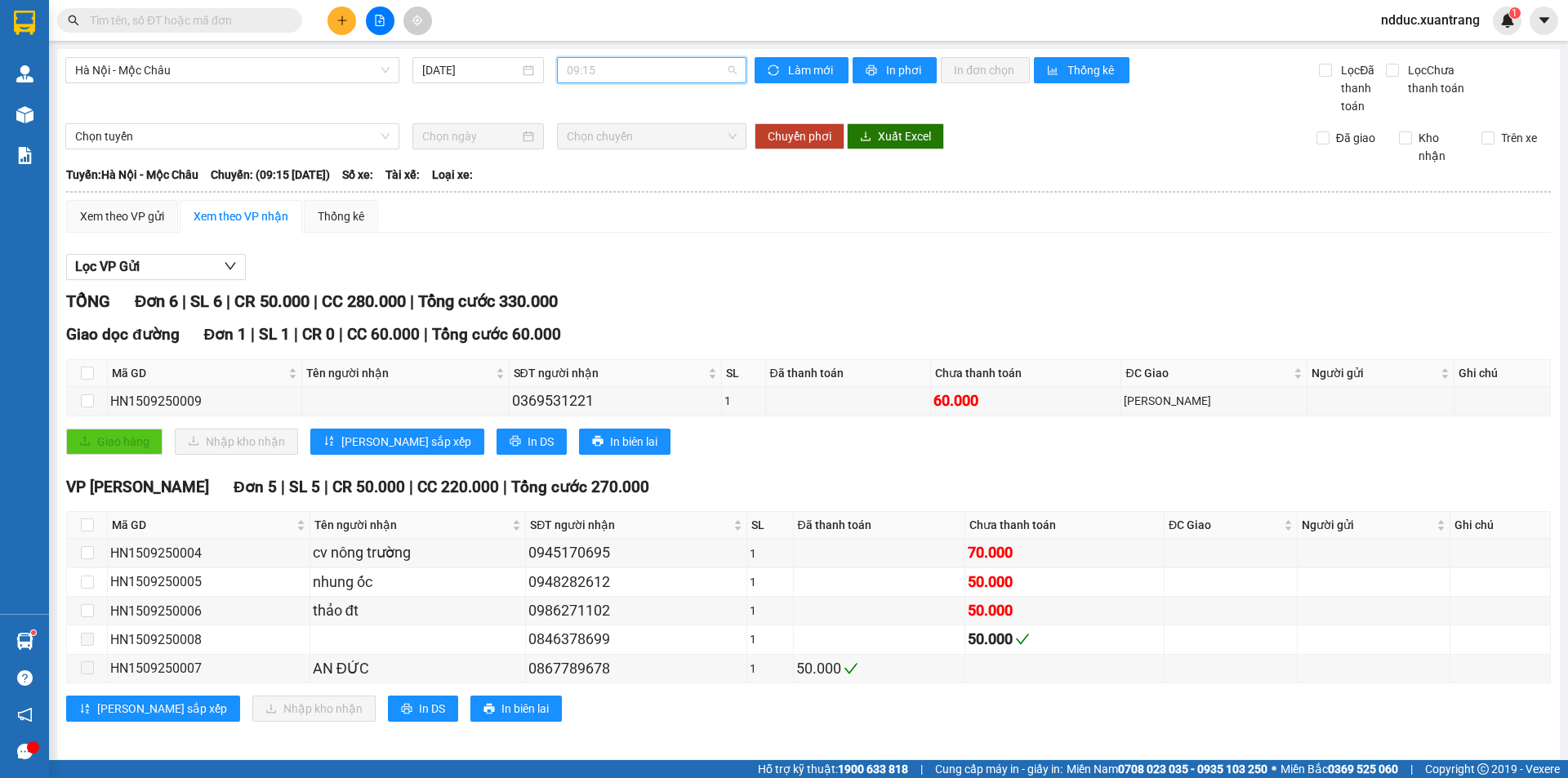
scroll to position [157, 0]
click at [607, 67] on span "09:15" at bounding box center [651, 69] width 170 height 24
click at [591, 130] on div "10:15" at bounding box center [626, 129] width 127 height 18
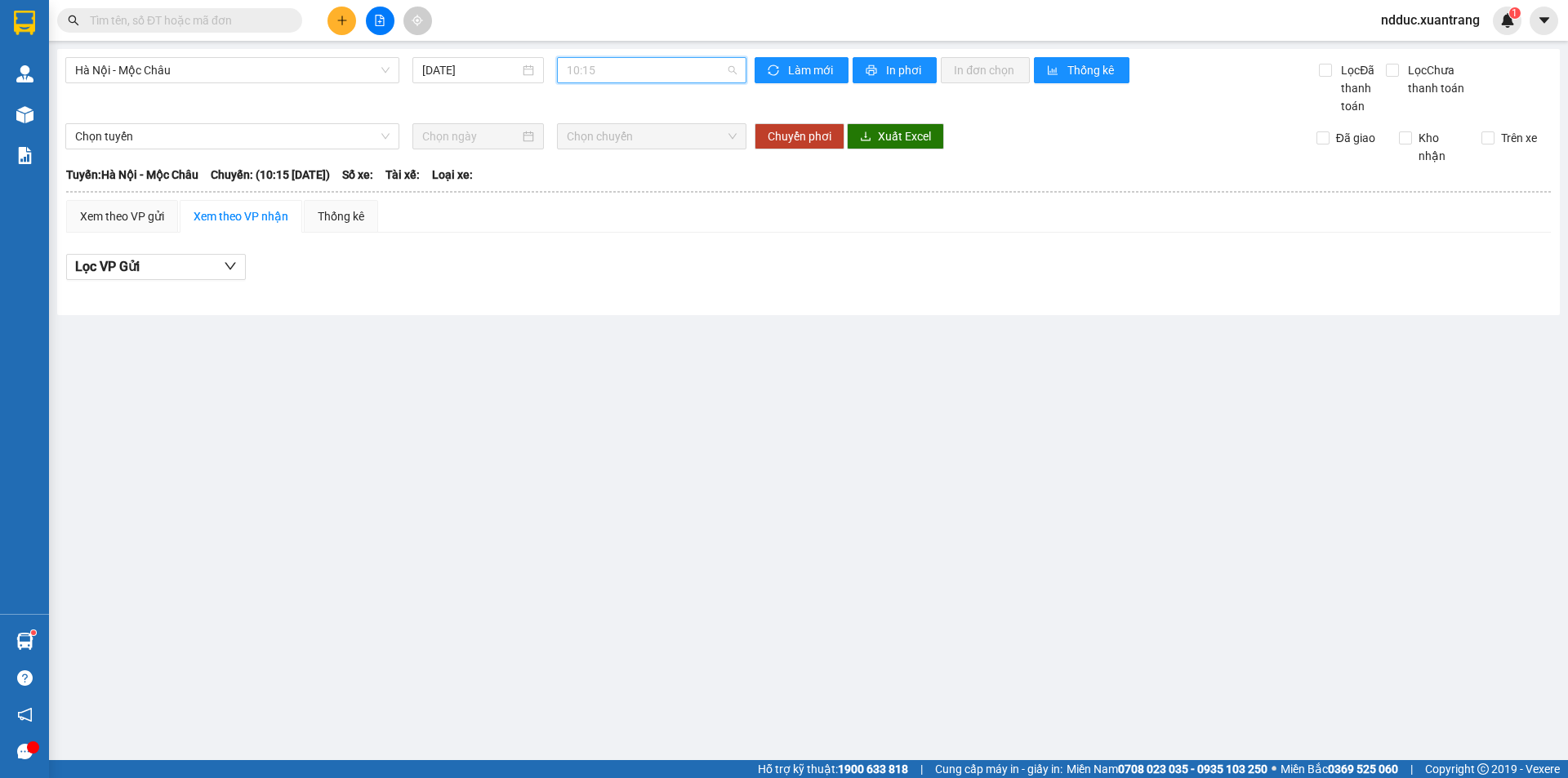
click at [597, 69] on span "10:15" at bounding box center [651, 69] width 170 height 24
click at [587, 149] on div "11:15" at bounding box center [630, 155] width 127 height 18
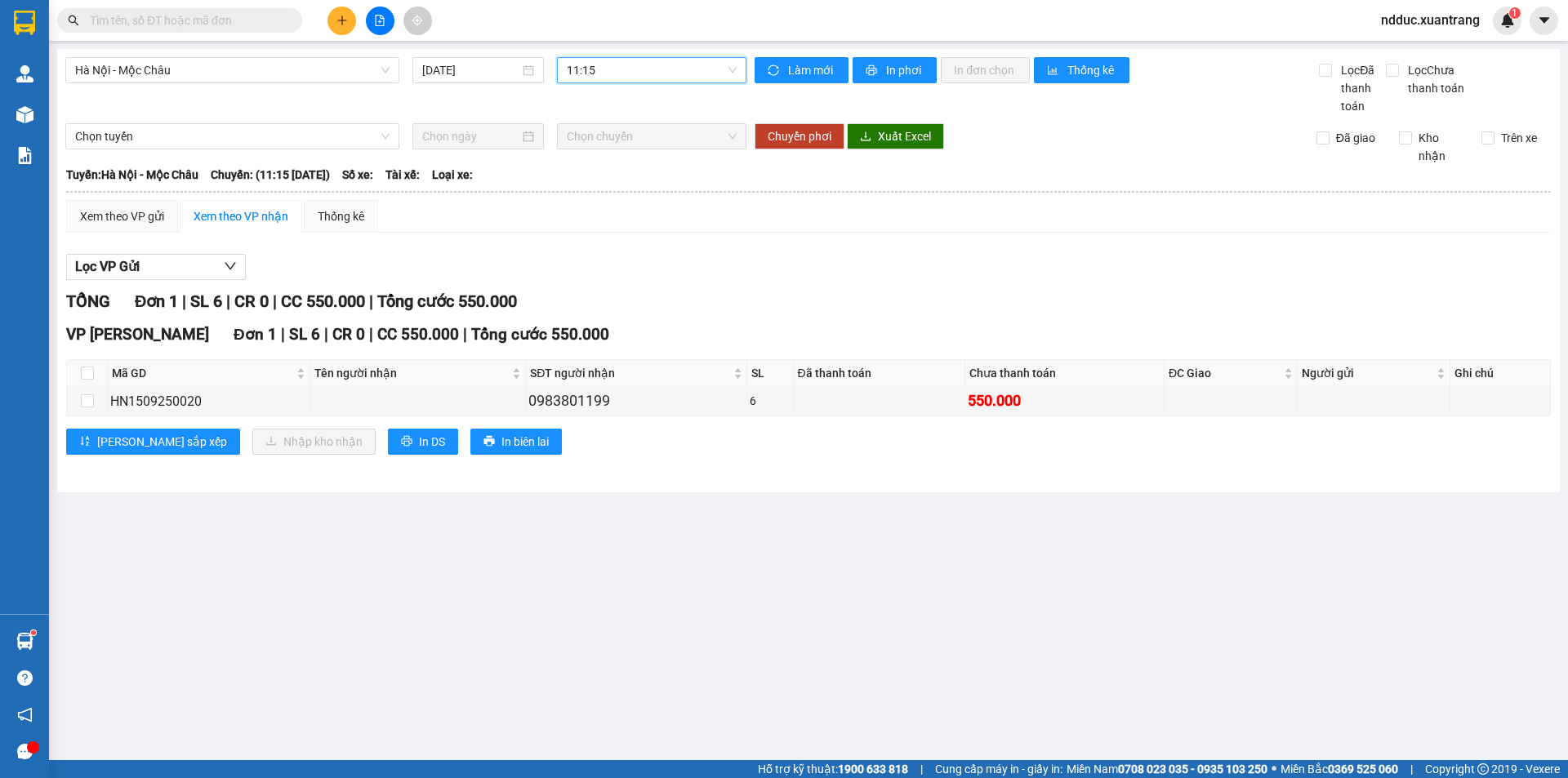
drag, startPoint x: 621, startPoint y: 62, endPoint x: 624, endPoint y: 53, distance: 9.5
click at [623, 63] on span "11:15" at bounding box center [651, 69] width 170 height 24
click at [595, 177] on div "11:45" at bounding box center [630, 181] width 127 height 18
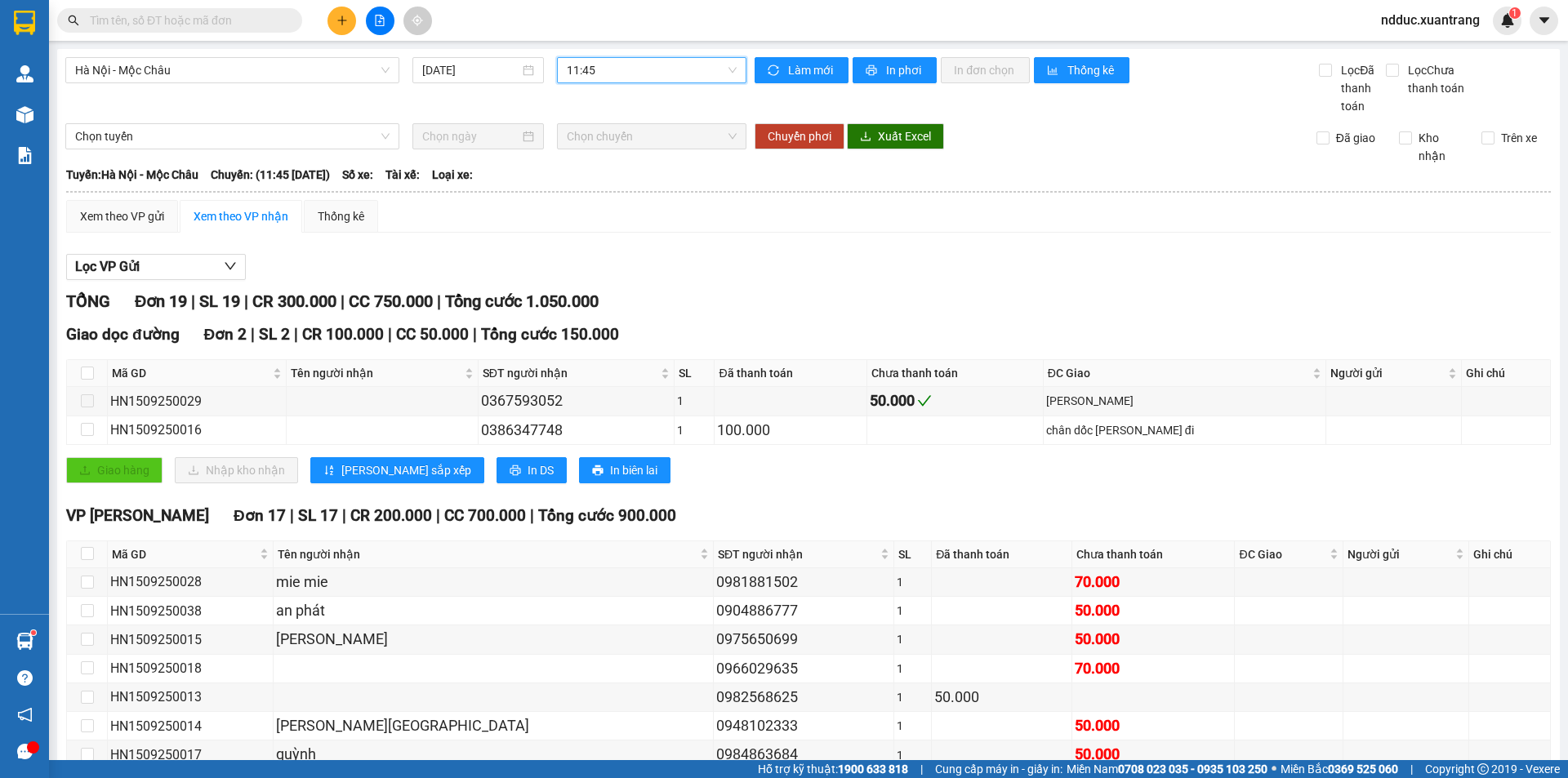
drag, startPoint x: 172, startPoint y: 21, endPoint x: 338, endPoint y: 5, distance: 166.8
click at [174, 21] on input "text" at bounding box center [186, 20] width 192 height 18
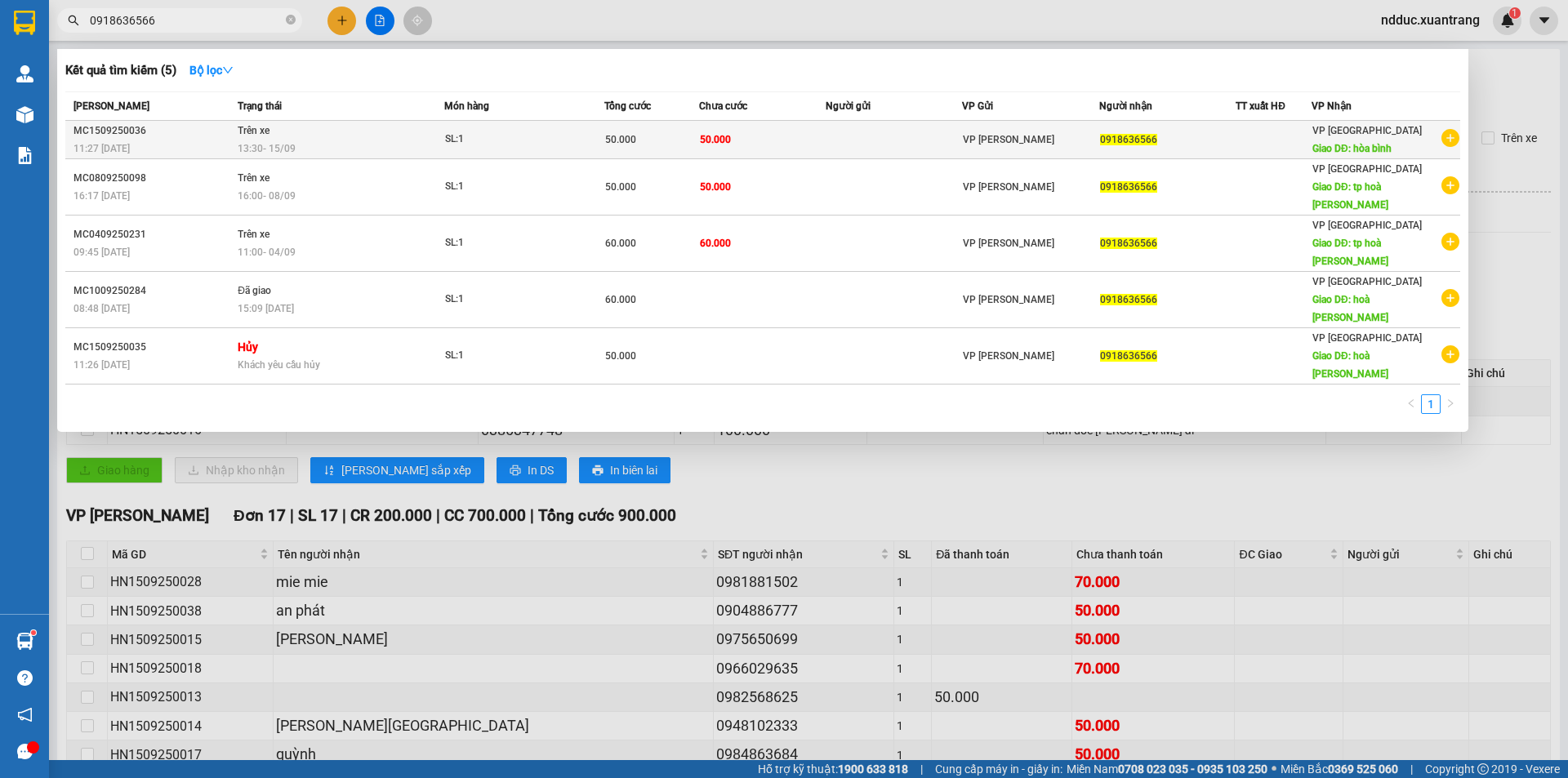
type input "0918636566"
click at [728, 140] on span "50.000" at bounding box center [716, 139] width 31 height 12
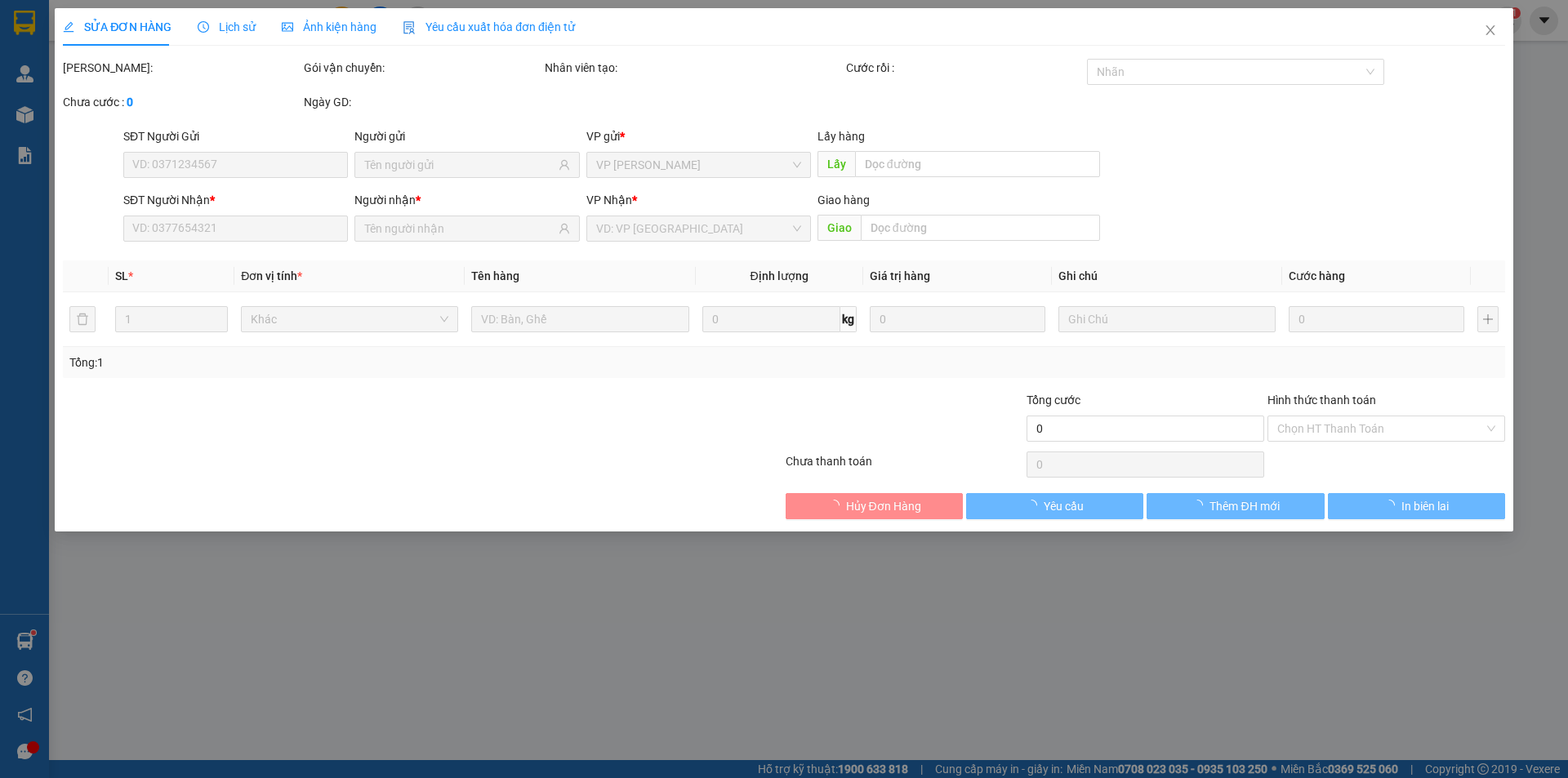
type input "0918636566"
type input "hòa bình"
type input "50.000"
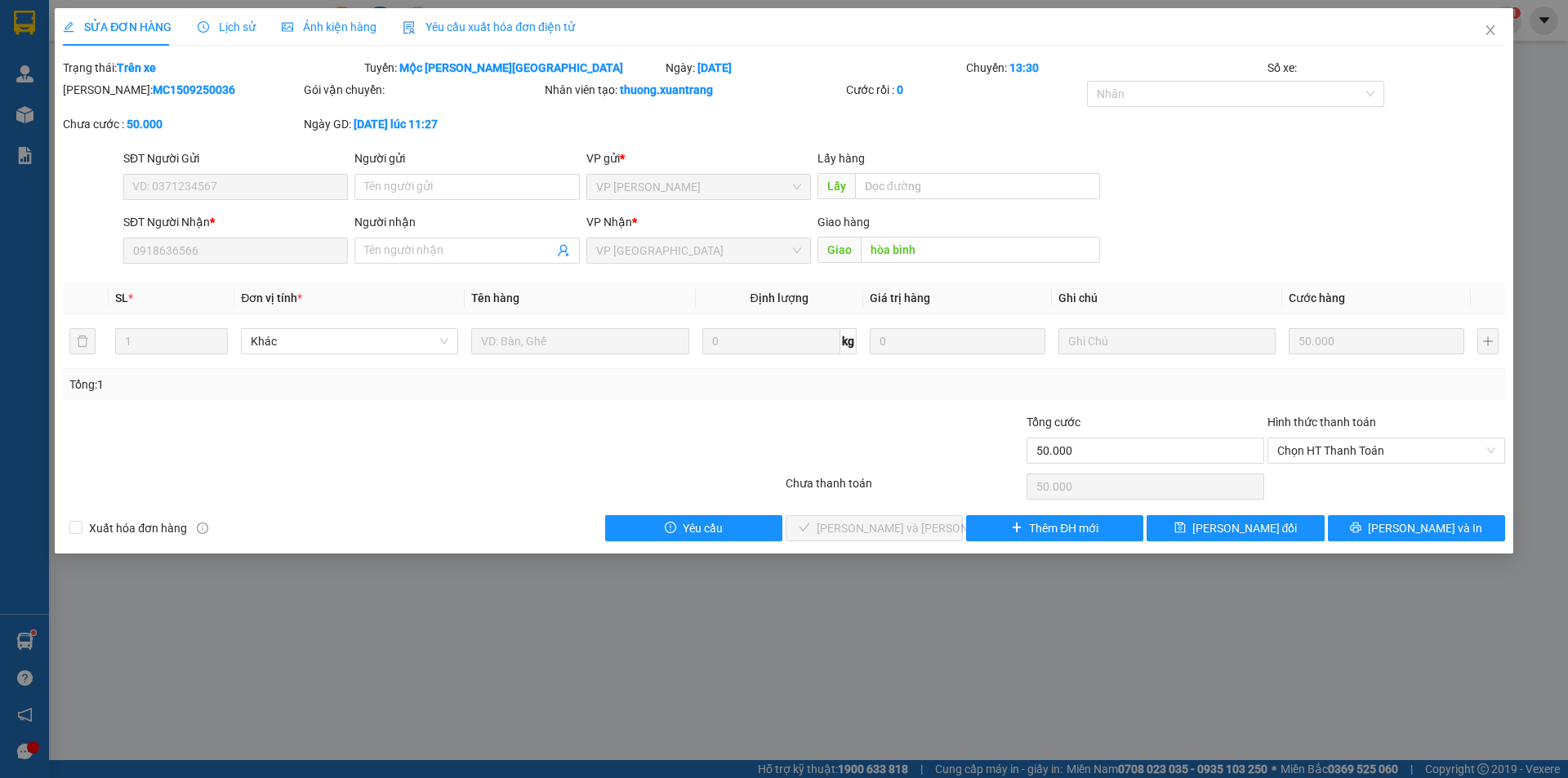
click at [218, 29] on span "Lịch sử" at bounding box center [226, 27] width 58 height 13
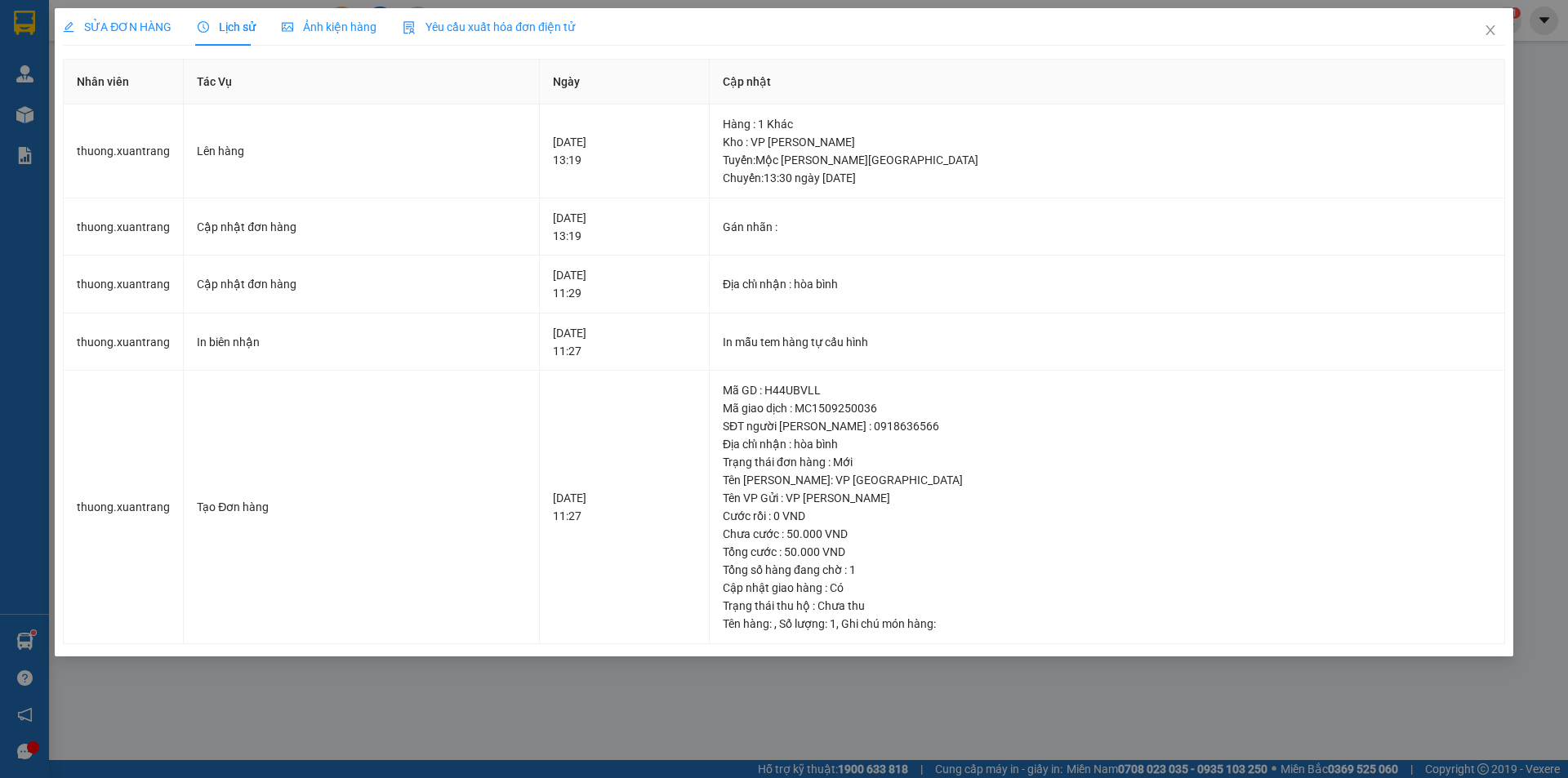
click at [315, 26] on span "Ảnh kiện hàng" at bounding box center [329, 27] width 94 height 13
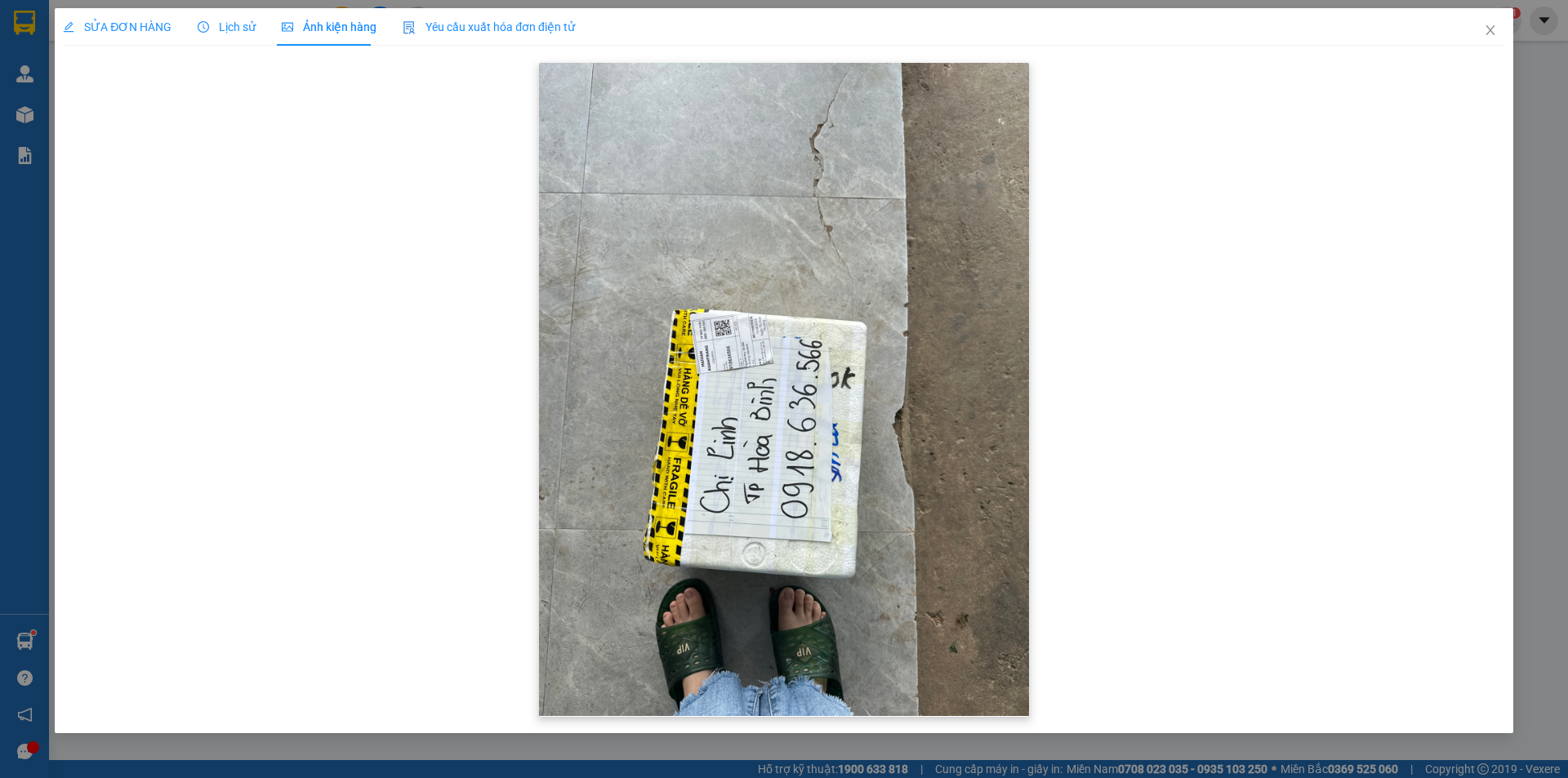
click at [723, 366] on img at bounding box center [783, 389] width 490 height 653
click at [732, 384] on img at bounding box center [783, 389] width 490 height 653
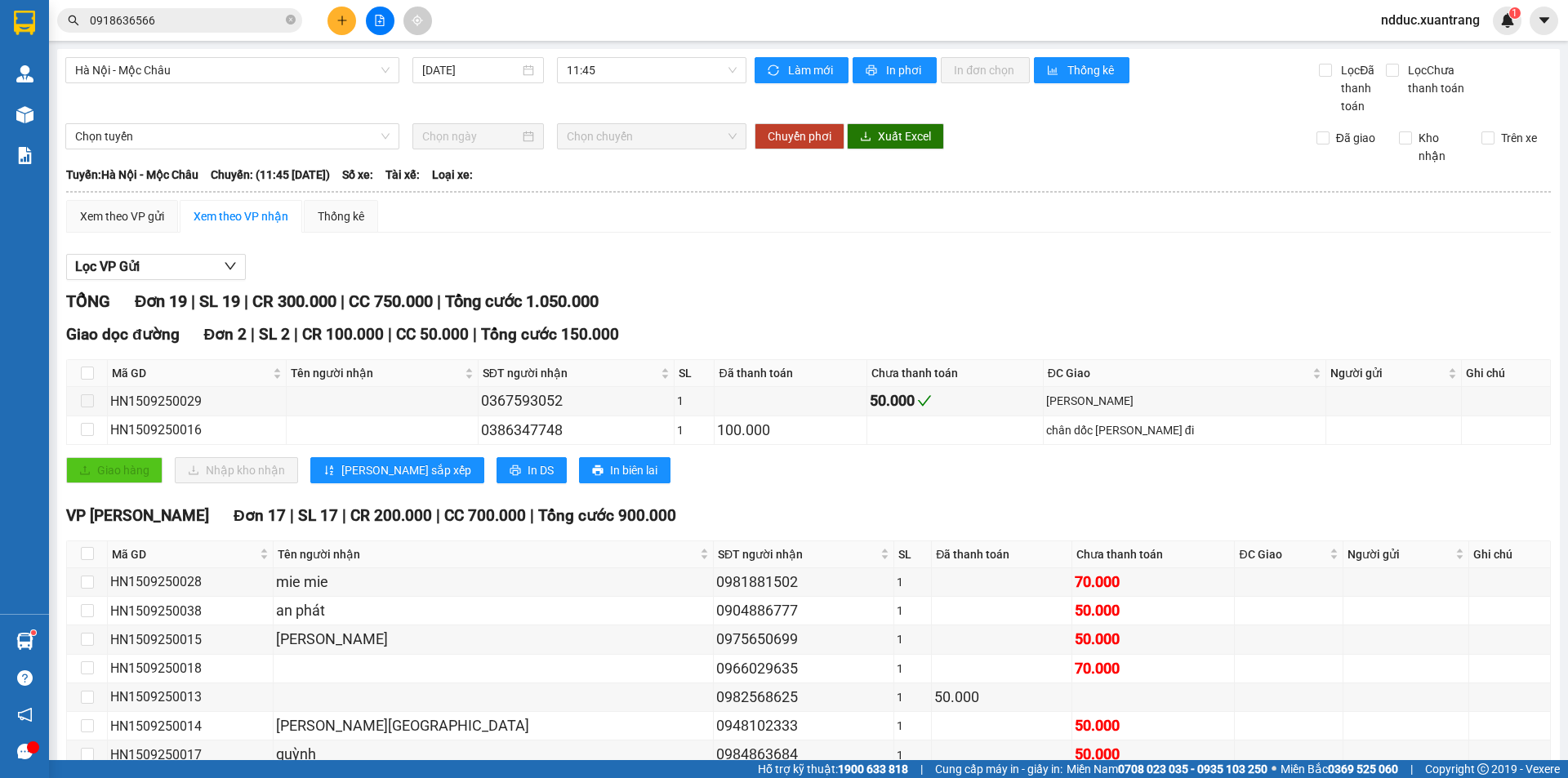
click at [181, 24] on input "0918636566" at bounding box center [186, 20] width 192 height 18
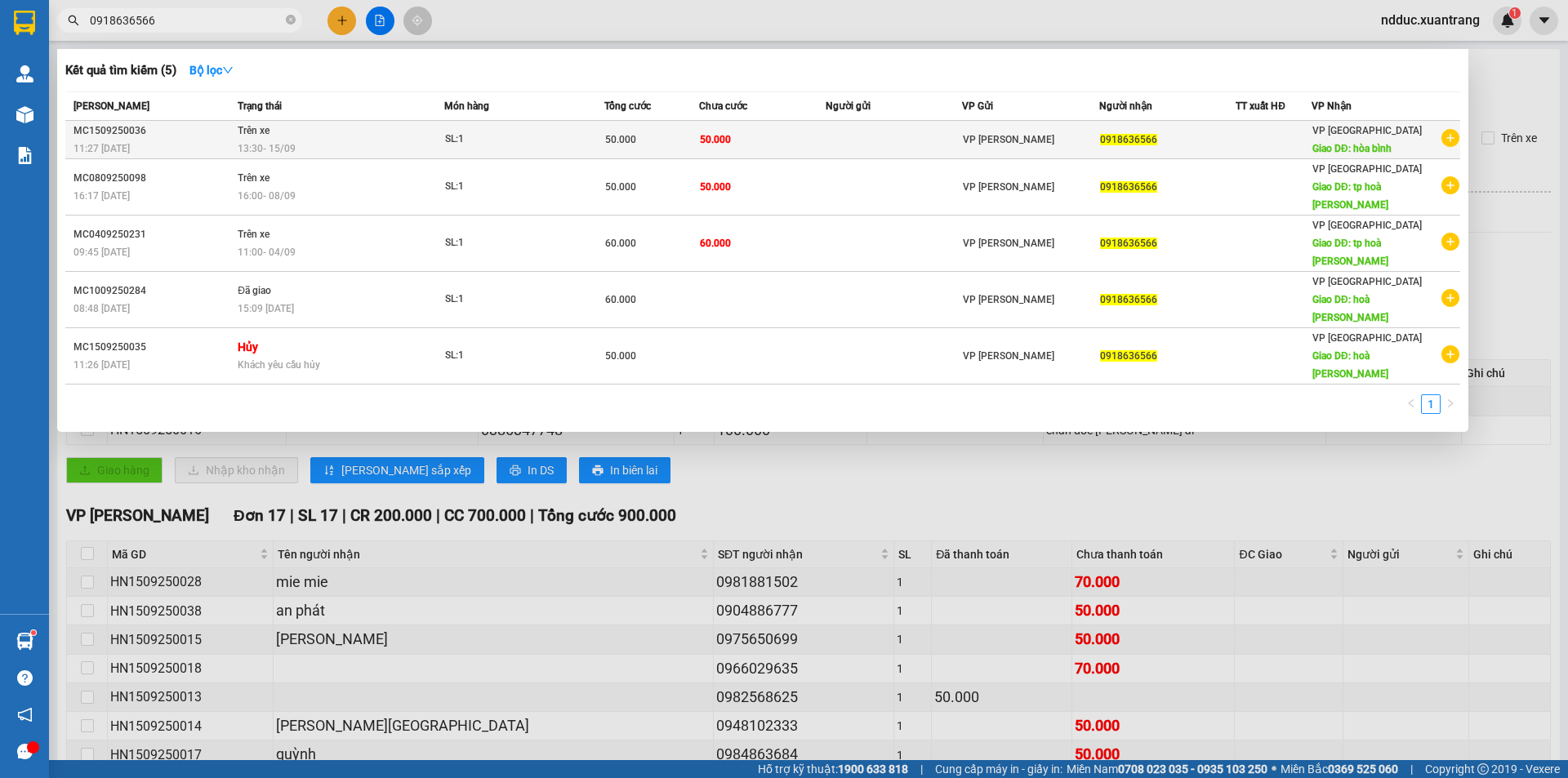
click at [376, 141] on div "13:30 [DATE]" at bounding box center [341, 148] width 206 height 18
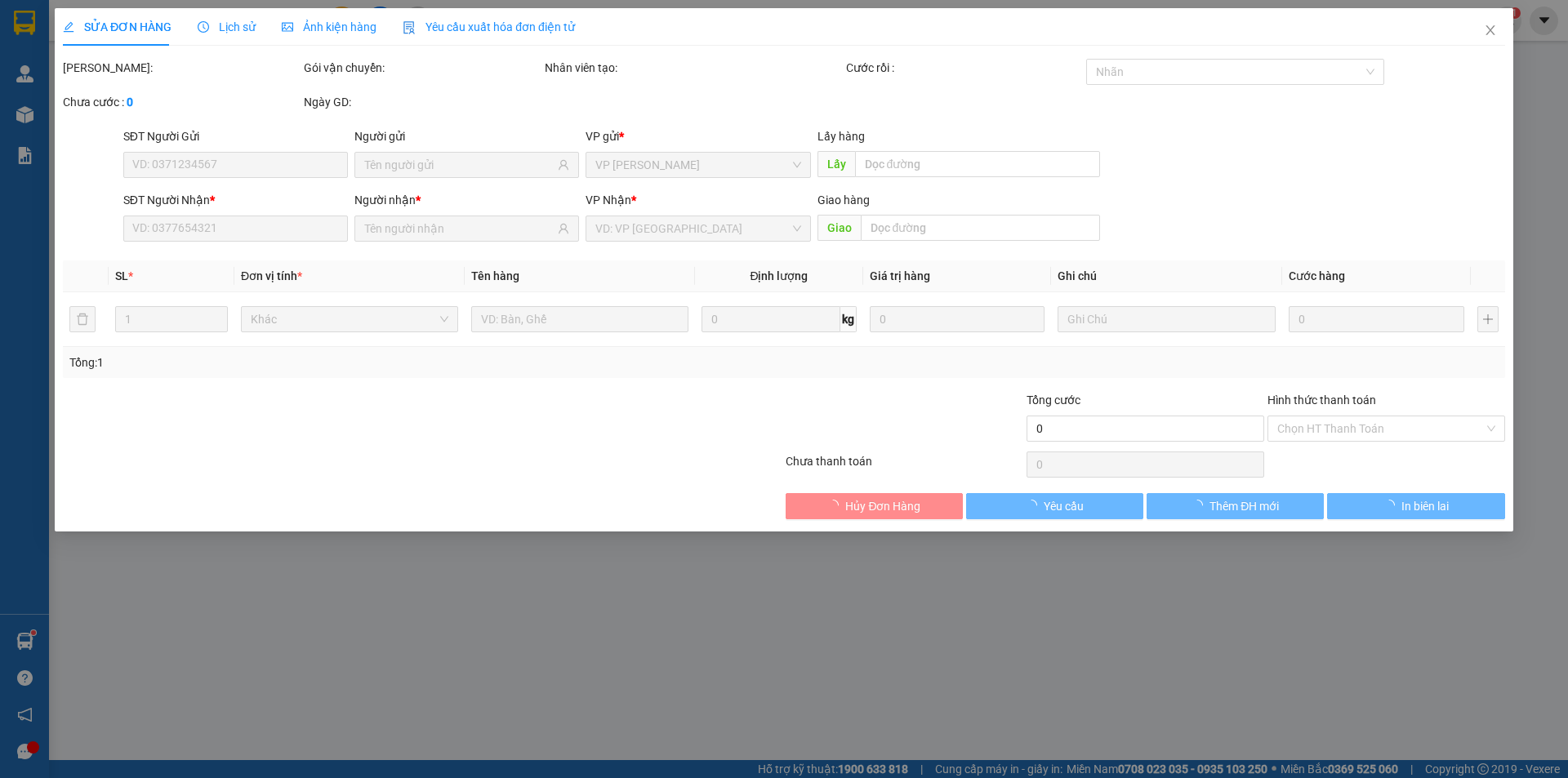
type input "0918636566"
type input "hòa bình"
type input "50.000"
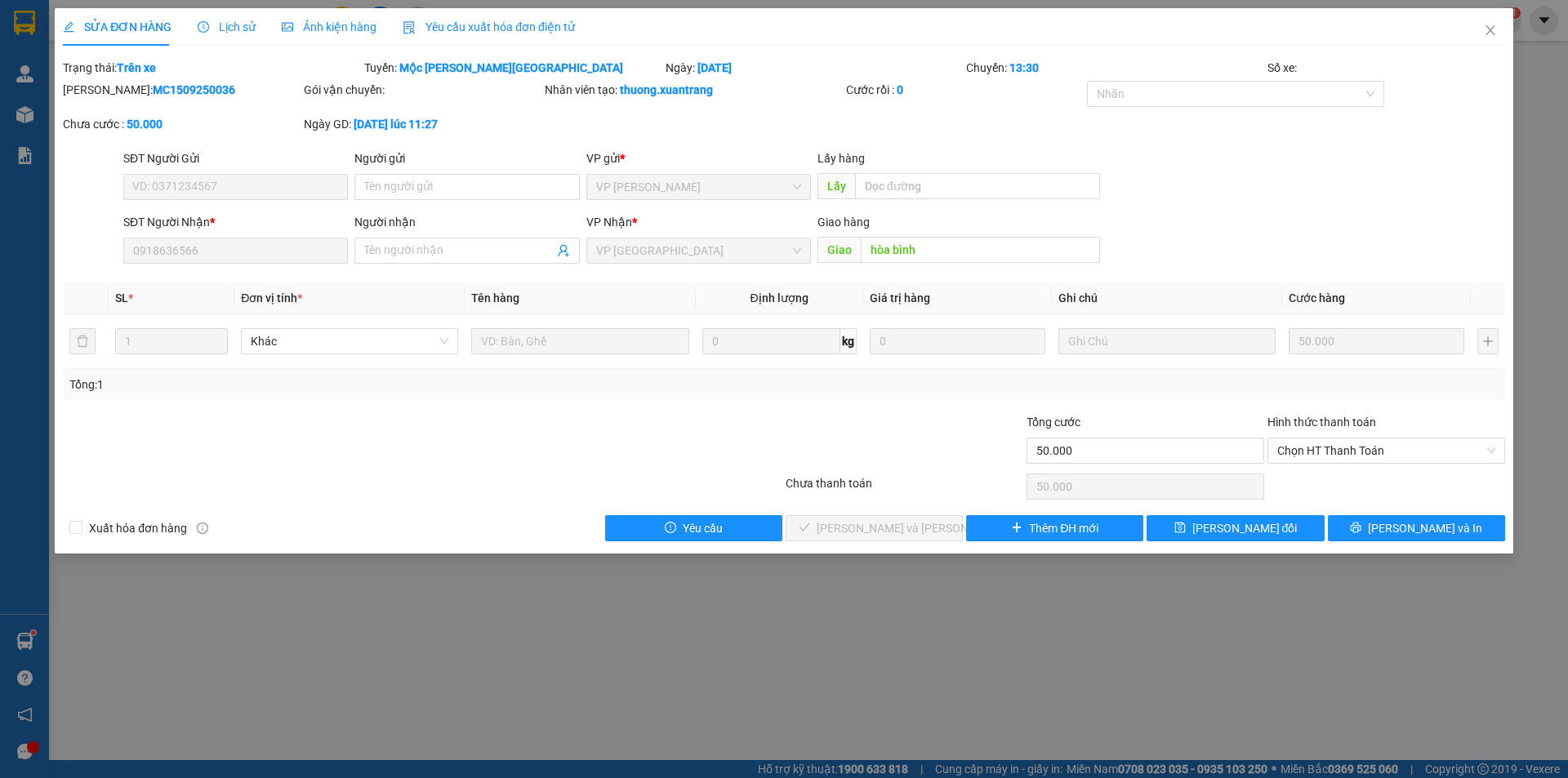
click at [244, 22] on span "Lịch sử" at bounding box center [226, 27] width 58 height 13
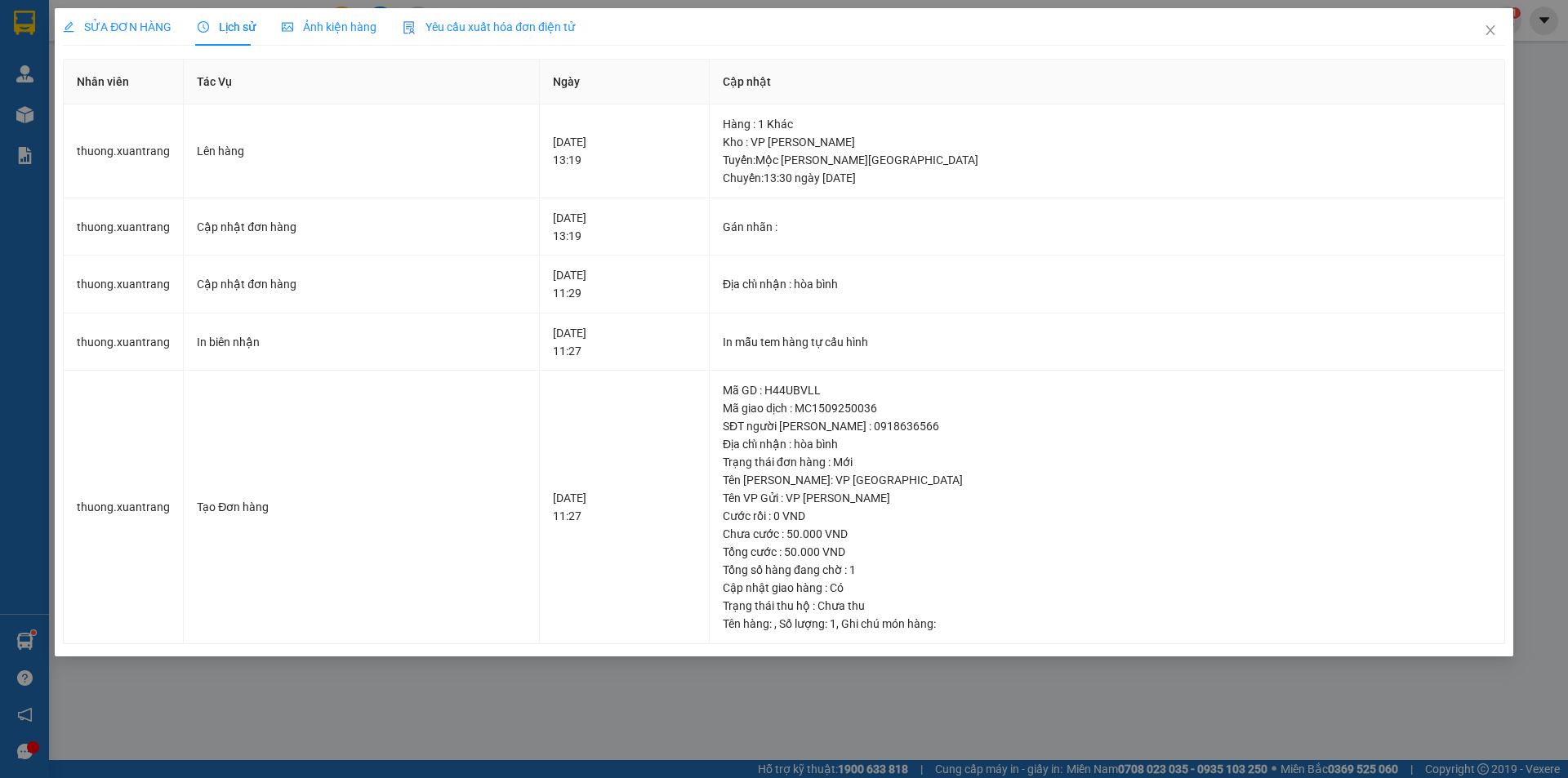
drag, startPoint x: 337, startPoint y: 26, endPoint x: 419, endPoint y: 26, distance: 82.0
click at [338, 26] on span "Ảnh kiện hàng" at bounding box center [329, 27] width 94 height 13
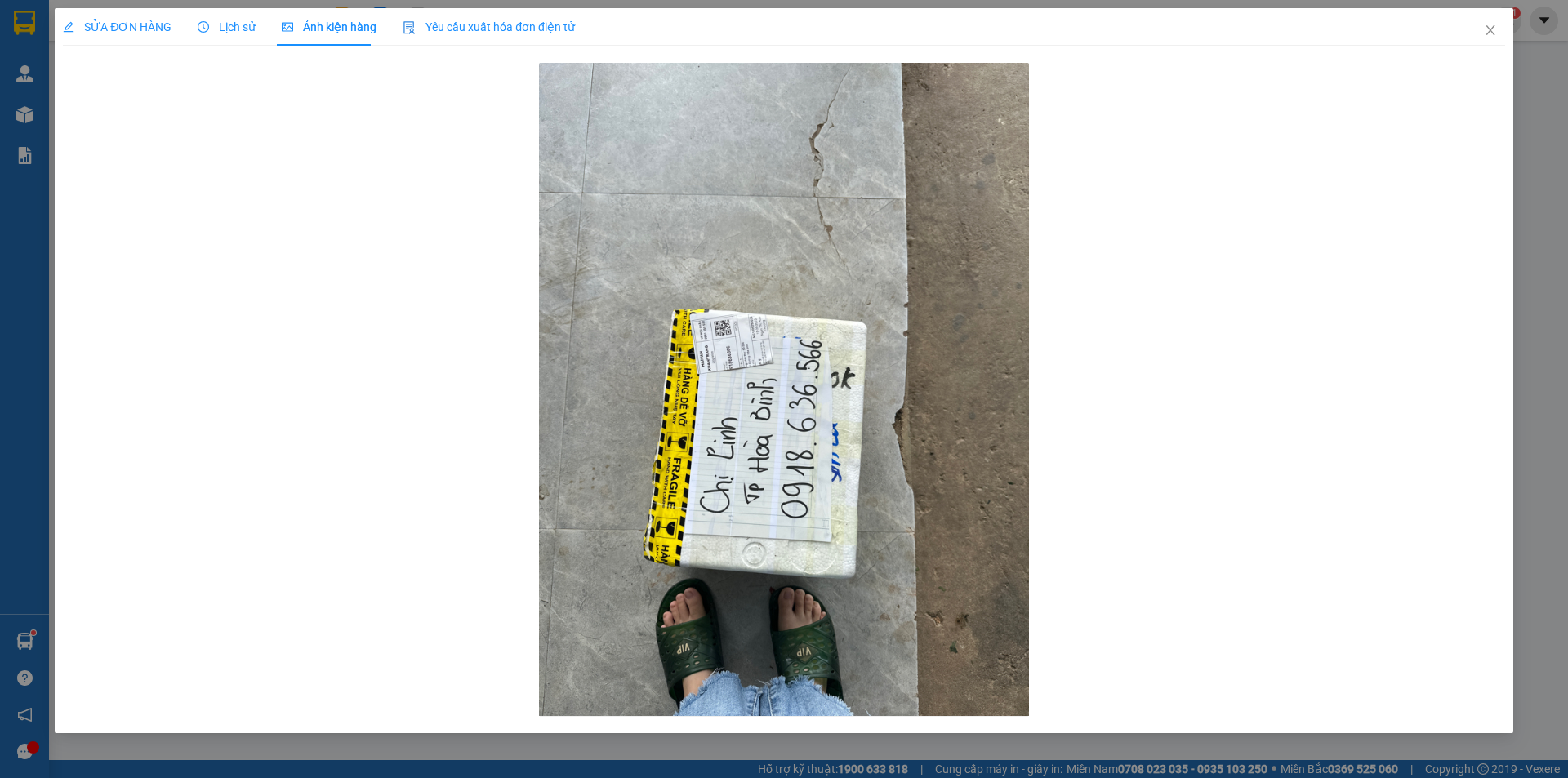
click at [471, 22] on span "Yêu cầu xuất hóa đơn điện tử" at bounding box center [489, 27] width 172 height 13
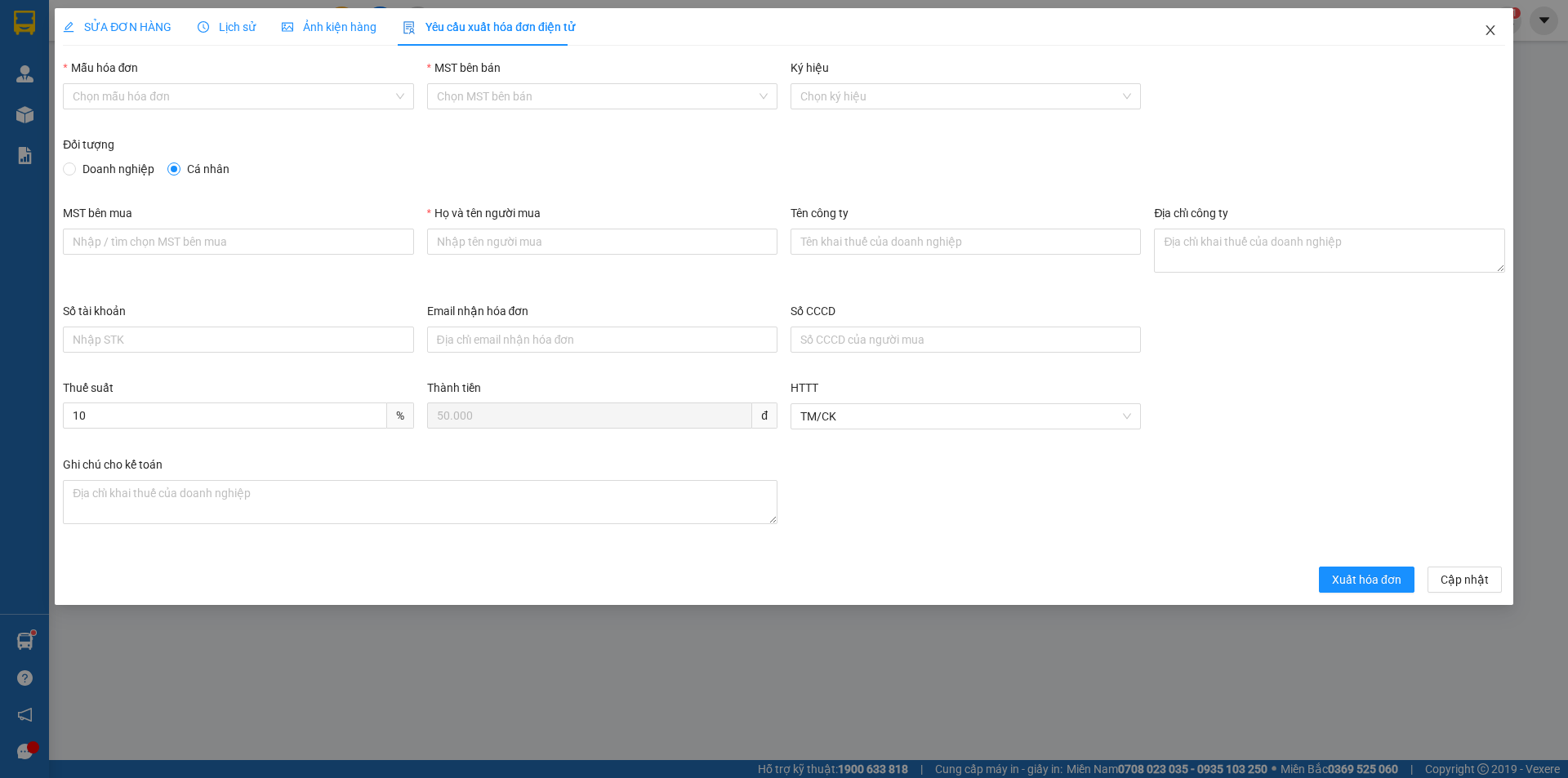
click at [1487, 28] on icon "close" at bounding box center [1489, 30] width 9 height 10
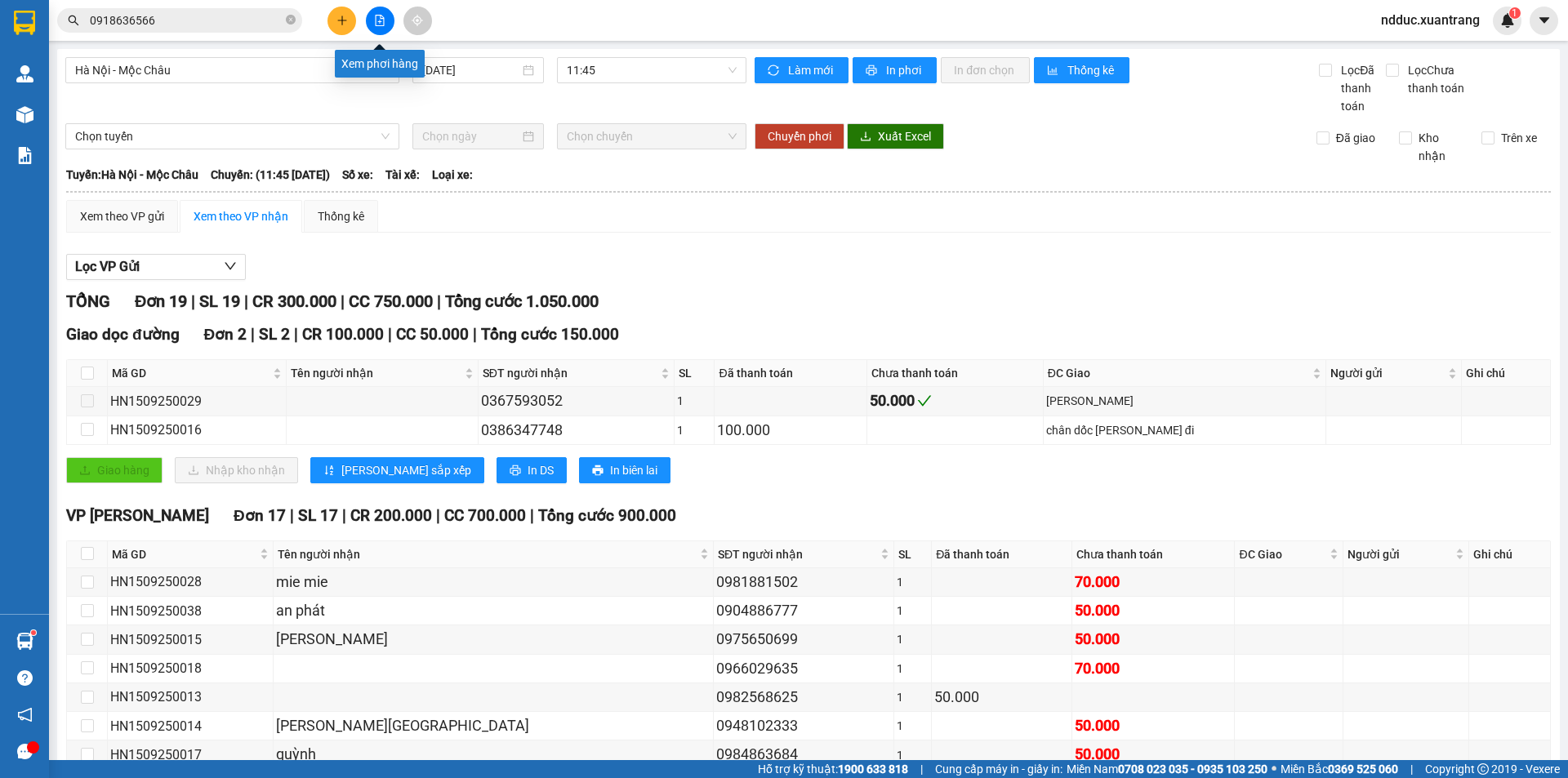
click at [382, 23] on icon "file-add" at bounding box center [380, 20] width 12 height 12
click at [596, 68] on span "11:45" at bounding box center [651, 69] width 170 height 24
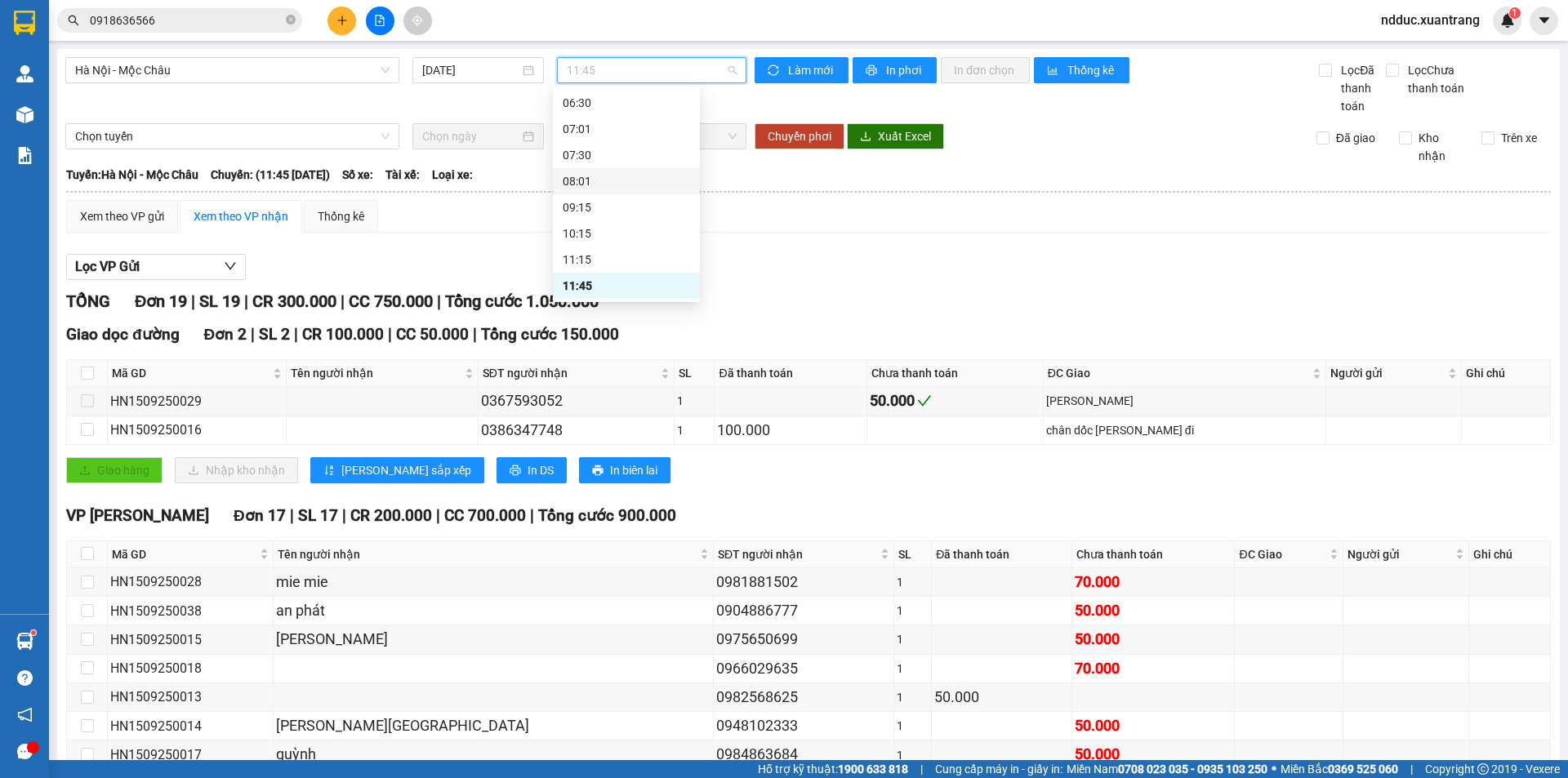
scroll to position [134, 0]
click at [590, 230] on div "13:01" at bounding box center [626, 230] width 127 height 18
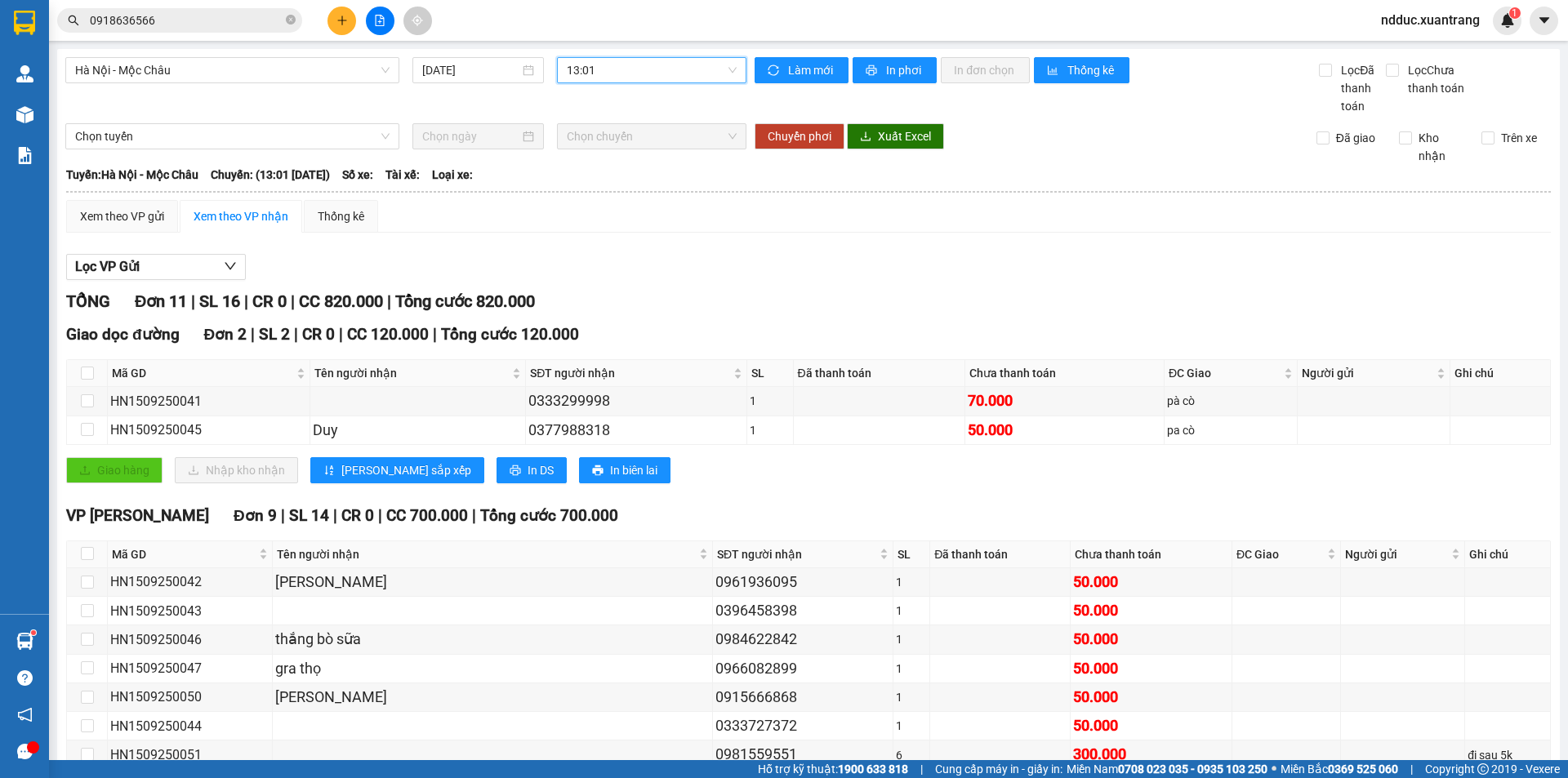
click at [1410, 15] on span "ndduc.xuantrang" at bounding box center [1430, 19] width 125 height 20
click at [1430, 47] on span "Đăng xuất" at bounding box center [1437, 50] width 90 height 18
